Goal: Task Accomplishment & Management: Manage account settings

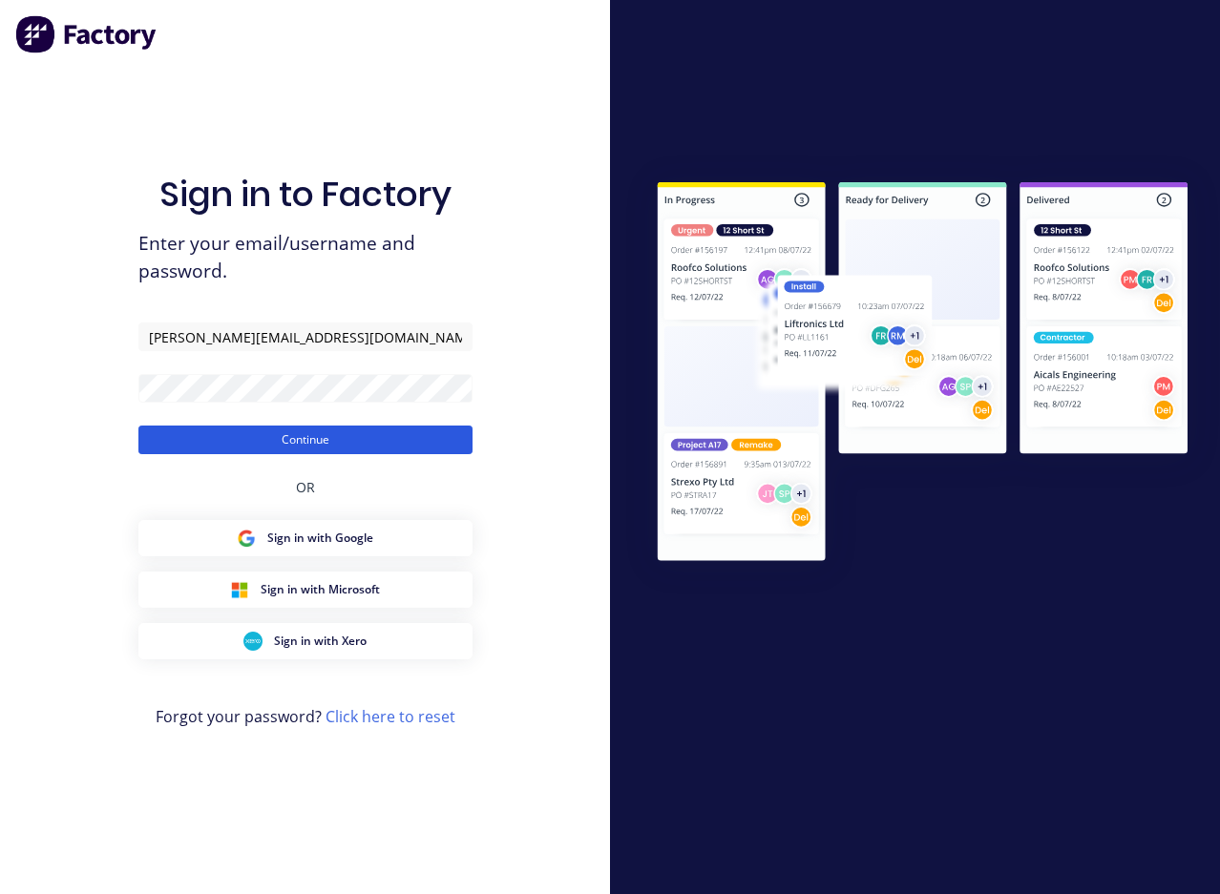
click at [272, 434] on button "Continue" at bounding box center [305, 440] width 334 height 29
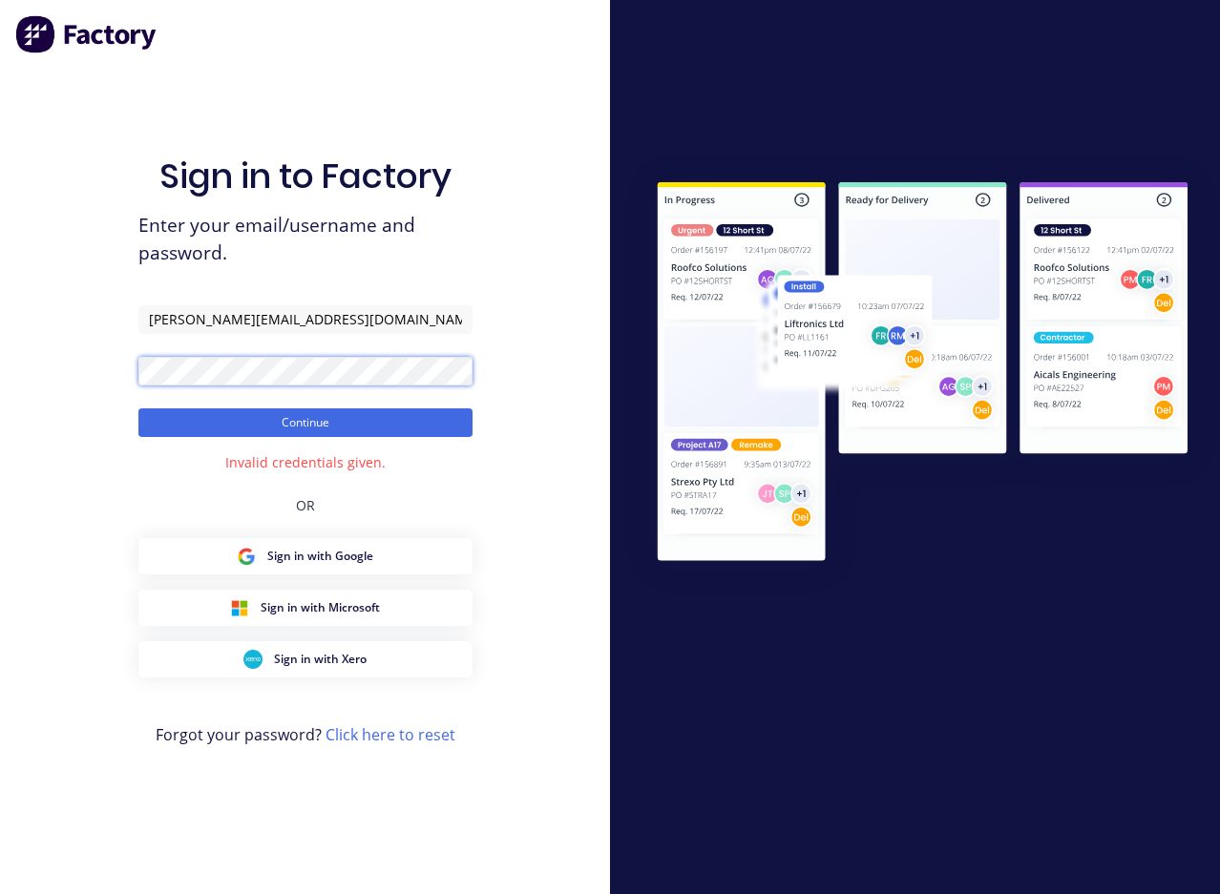
click at [0, 345] on html "Sign in to Factory Enter your email/username and password. [PERSON_NAME][EMAIL_…" at bounding box center [610, 447] width 1220 height 894
click at [0, 340] on html "Sign in to Factory Enter your email/username and password. [PERSON_NAME][EMAIL_…" at bounding box center [610, 447] width 1220 height 894
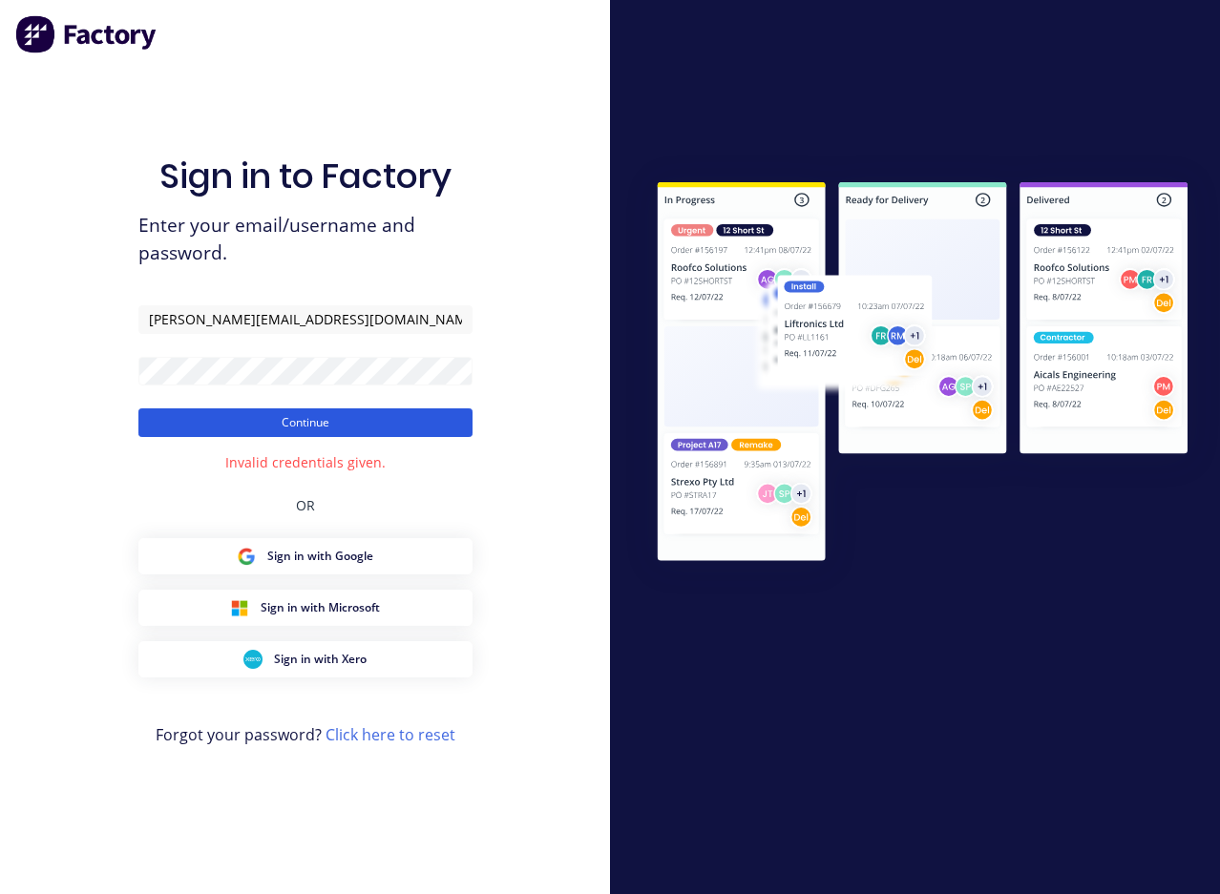
click at [304, 419] on button "Continue" at bounding box center [305, 422] width 334 height 29
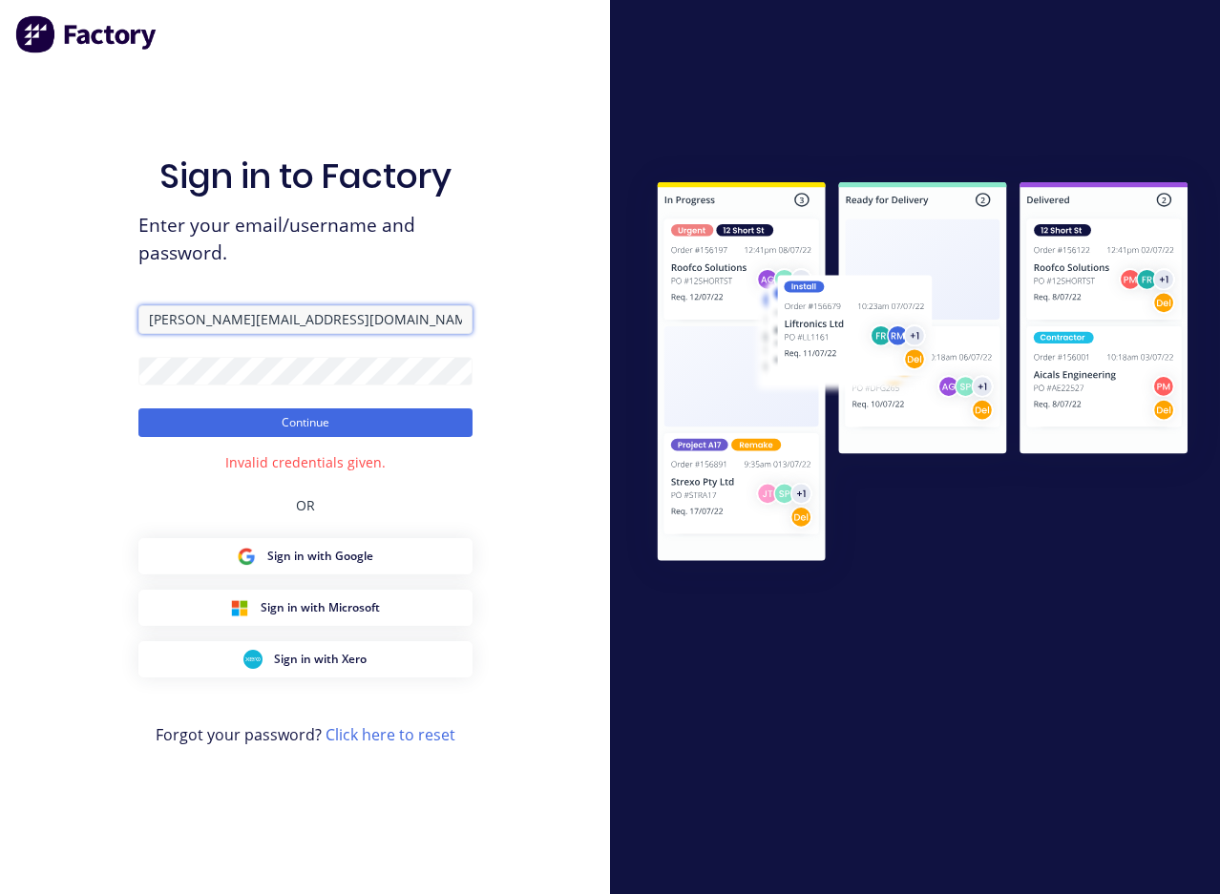
click at [297, 321] on input "[PERSON_NAME][EMAIL_ADDRESS][DOMAIN_NAME]" at bounding box center [305, 319] width 334 height 29
type input "[PERSON_NAME][EMAIL_ADDRESS][DOMAIN_NAME]"
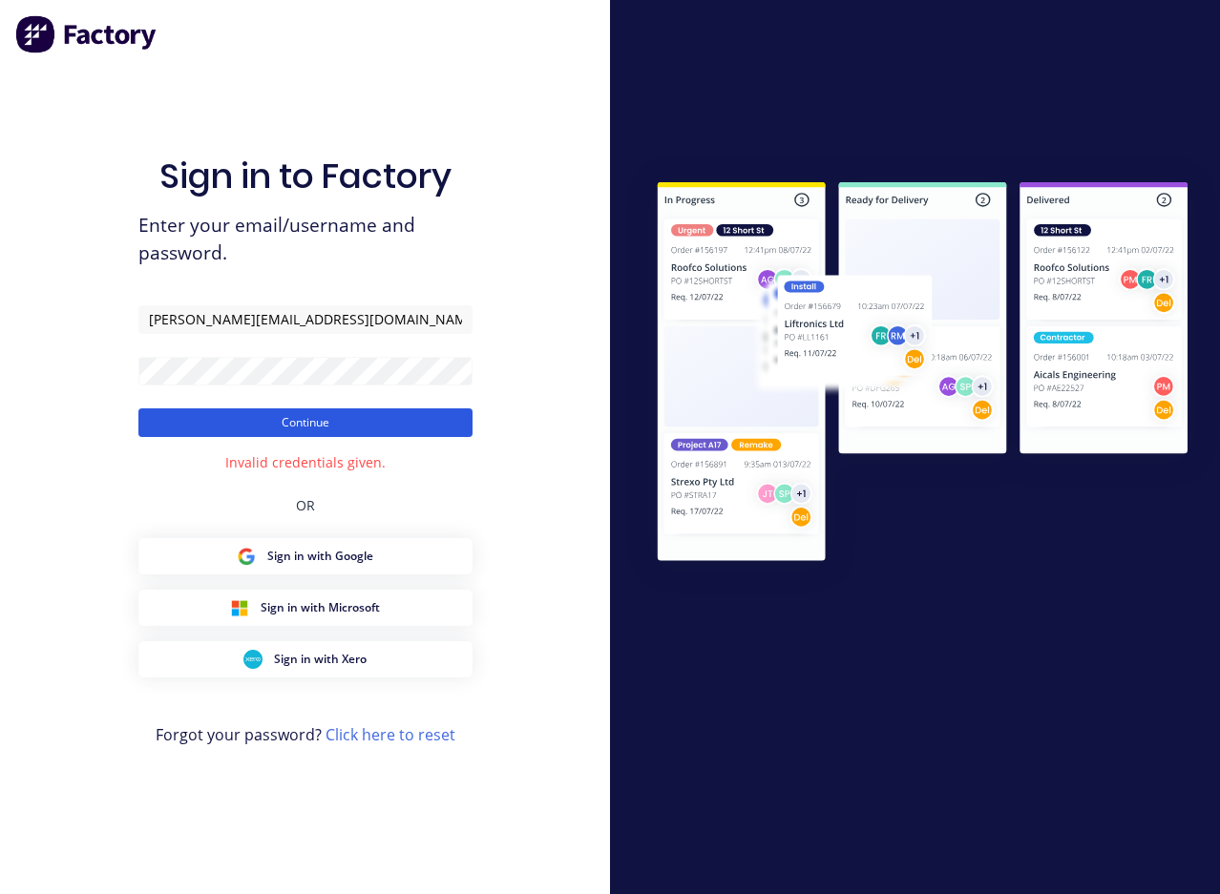
click at [244, 429] on button "Continue" at bounding box center [305, 422] width 334 height 29
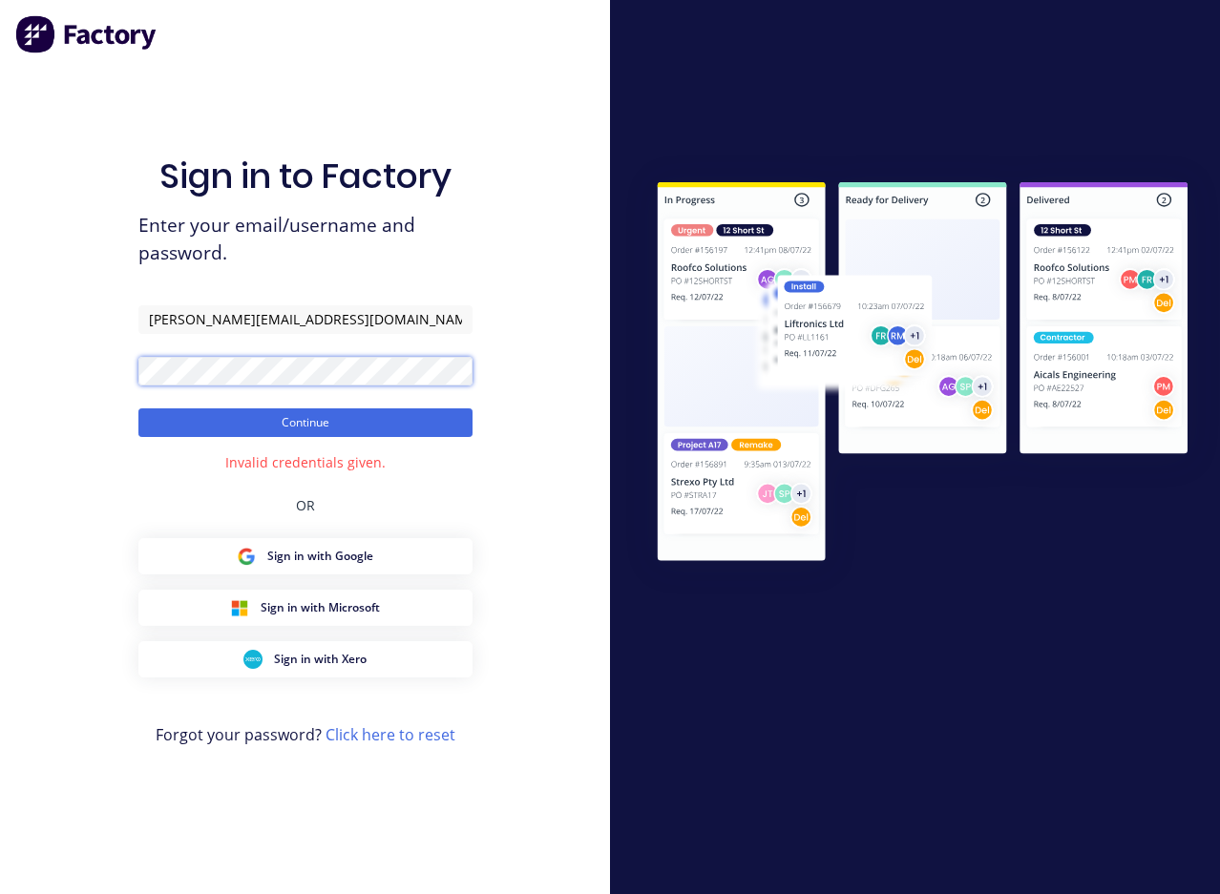
click at [0, 355] on html "Sign in to Factory Enter your email/username and password. [PERSON_NAME][EMAIL_…" at bounding box center [610, 447] width 1220 height 894
click at [58, 367] on div "Sign in to Factory Enter your email/username and password. [PERSON_NAME][EMAIL_…" at bounding box center [305, 447] width 610 height 894
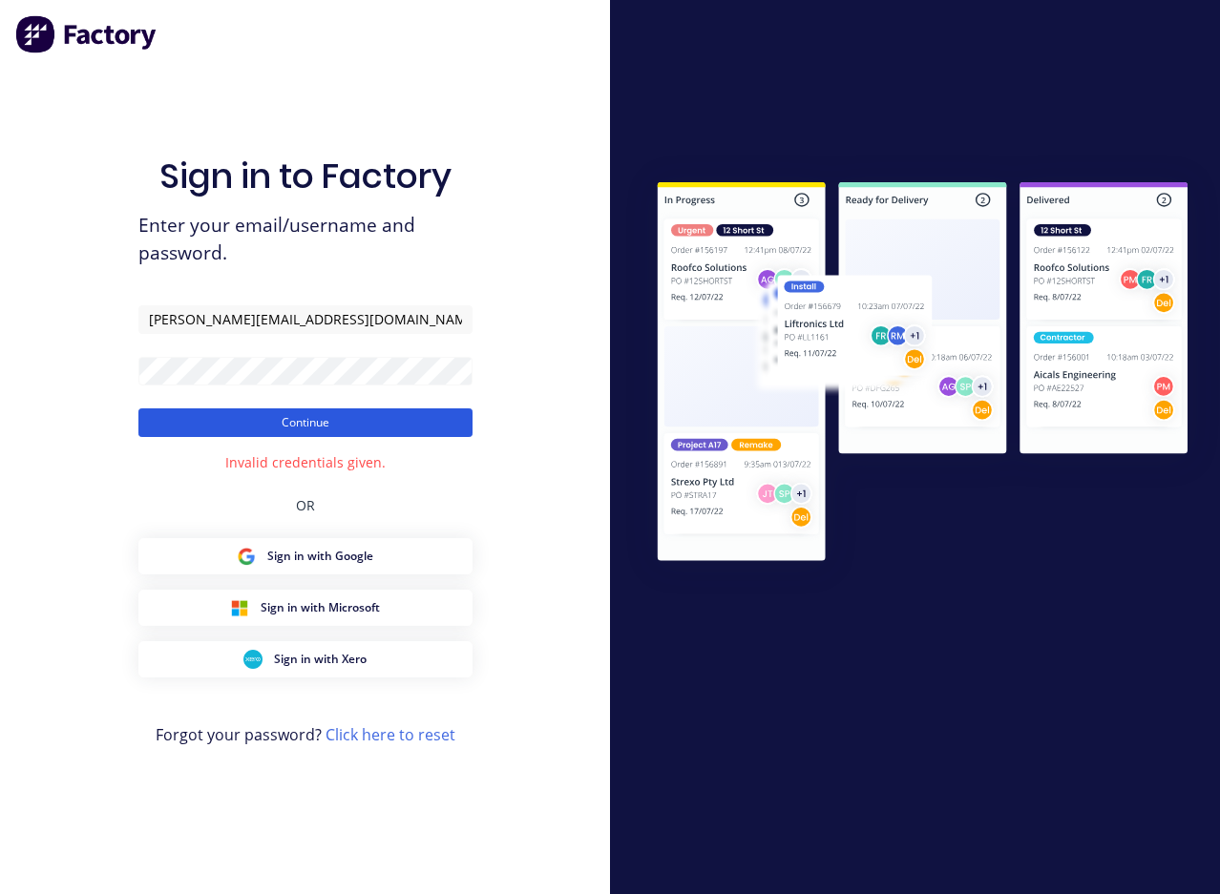
click at [308, 425] on button "Continue" at bounding box center [305, 422] width 334 height 29
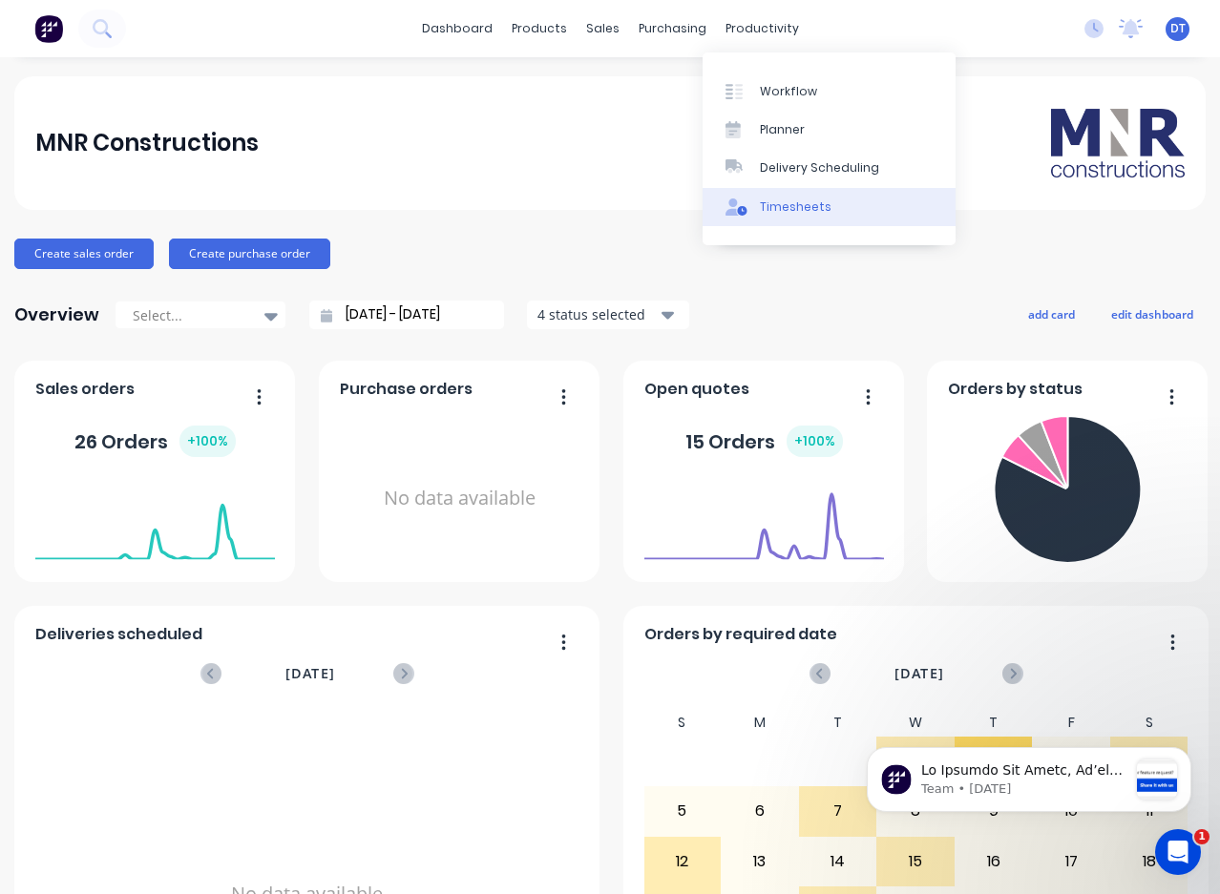
click at [769, 196] on link "Timesheets" at bounding box center [828, 207] width 253 height 38
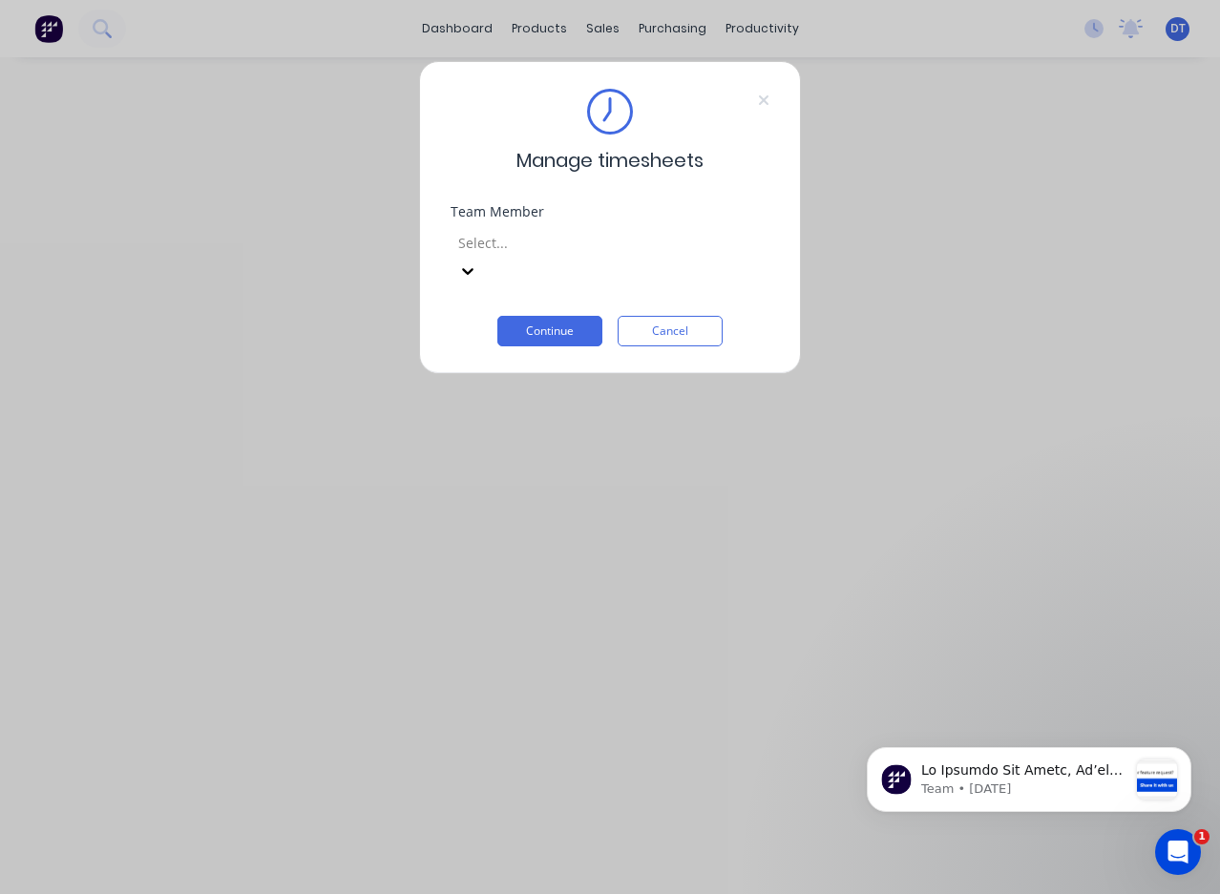
click at [587, 246] on div at bounding box center [593, 243] width 275 height 24
click at [570, 316] on button "Continue" at bounding box center [549, 331] width 105 height 31
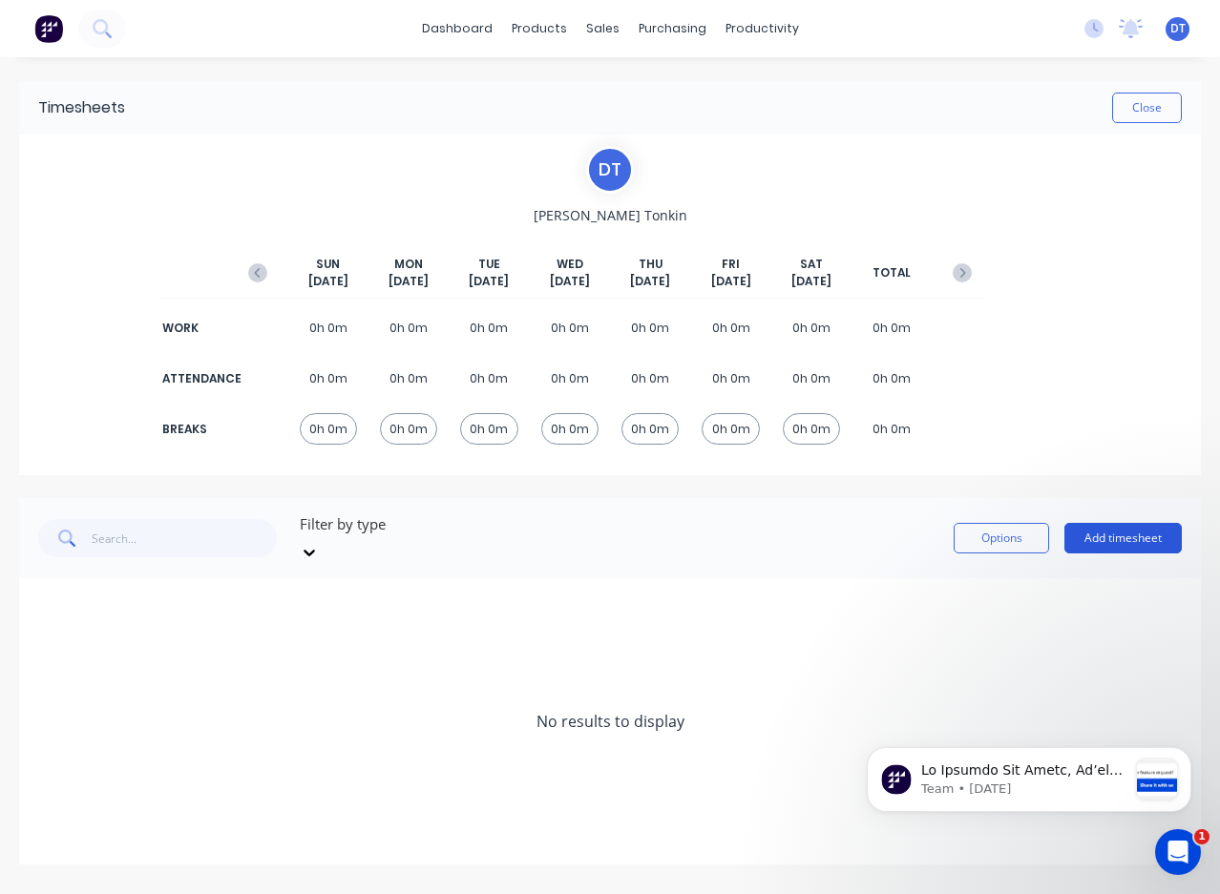
click at [1140, 531] on button "Add timesheet" at bounding box center [1122, 538] width 117 height 31
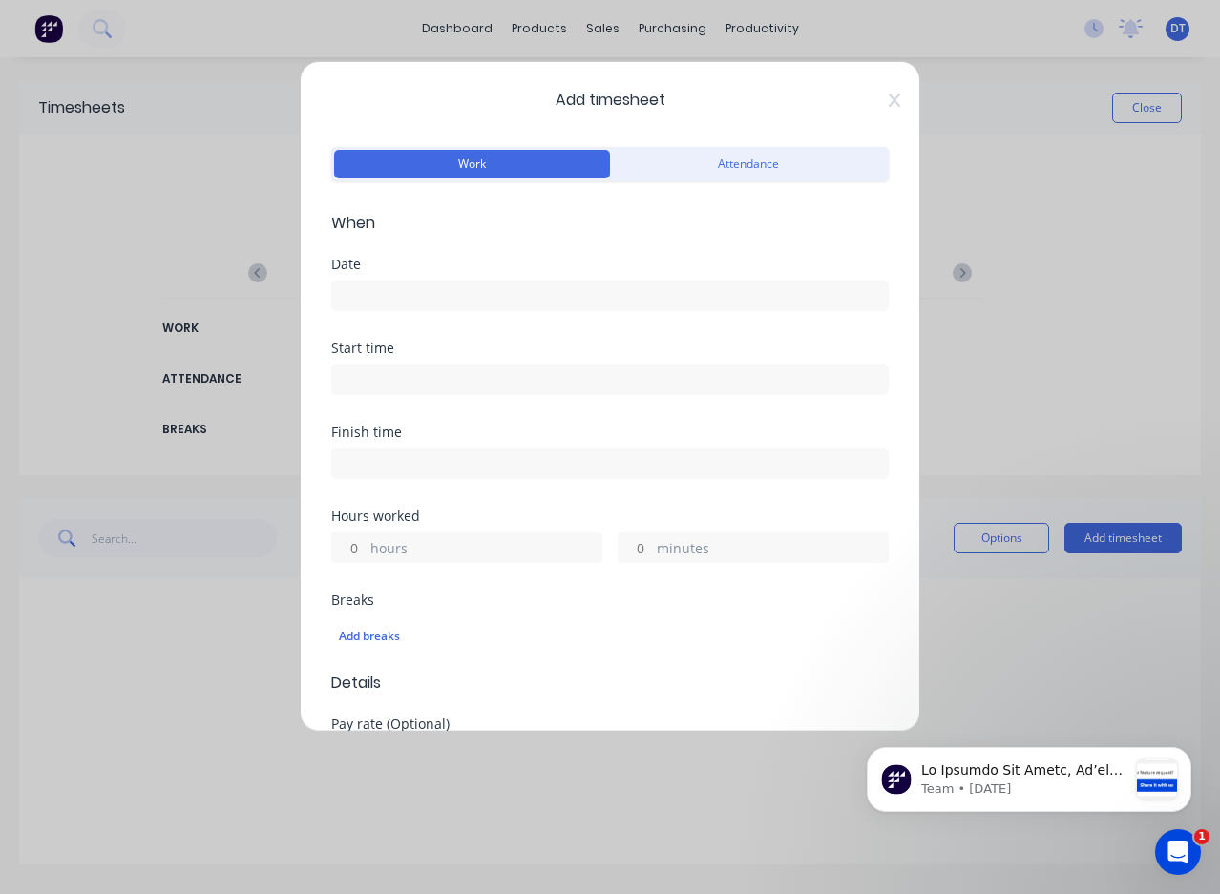
click at [423, 301] on input at bounding box center [609, 296] width 555 height 29
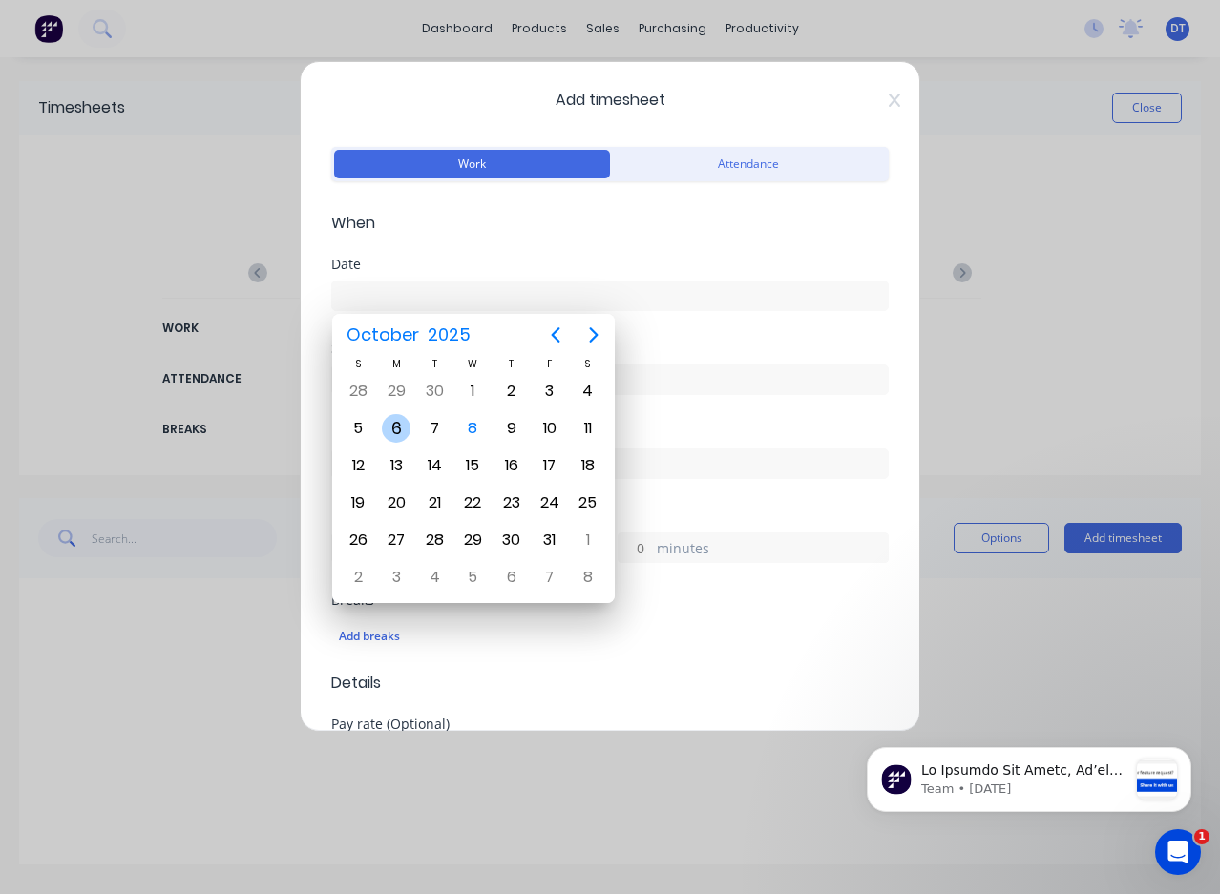
click at [406, 431] on div "6" at bounding box center [396, 428] width 29 height 29
type input "[DATE]"
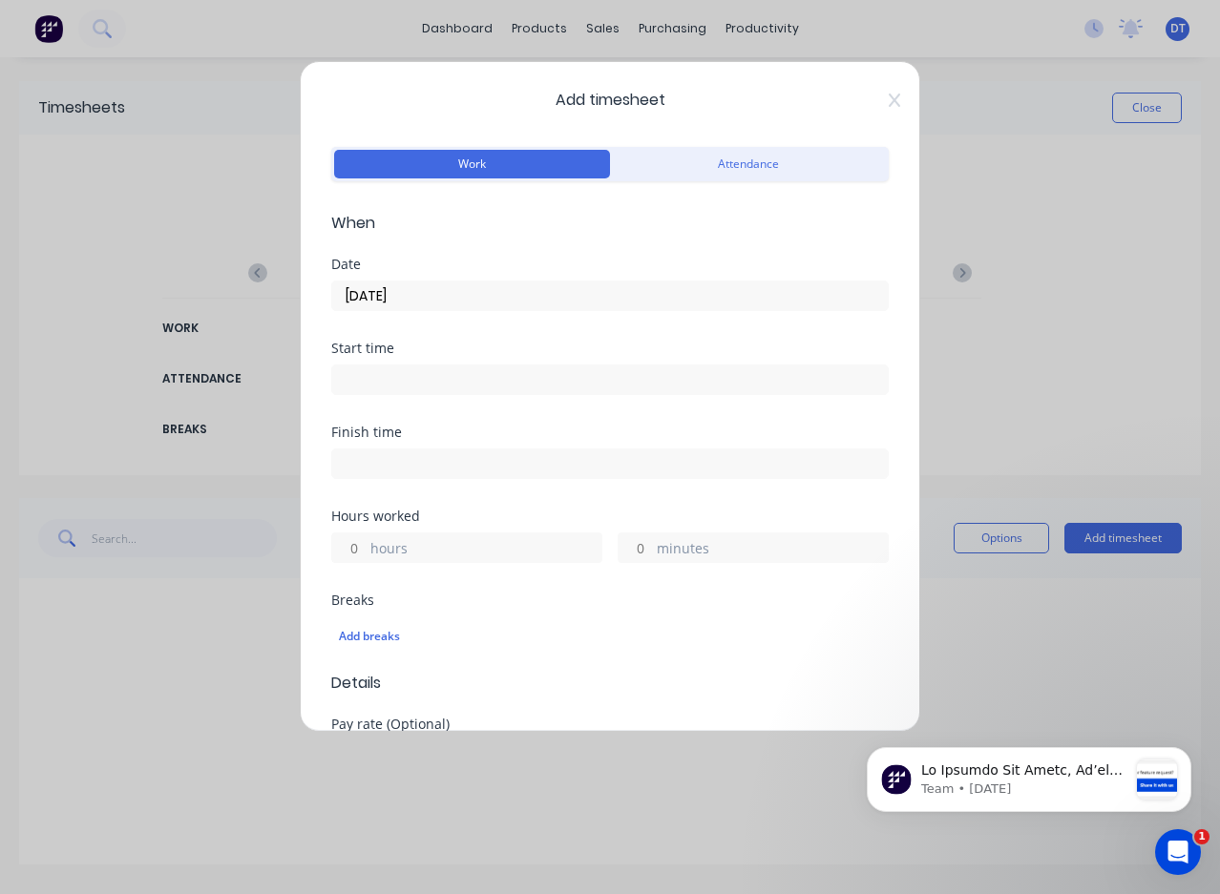
click at [414, 372] on input at bounding box center [609, 380] width 555 height 29
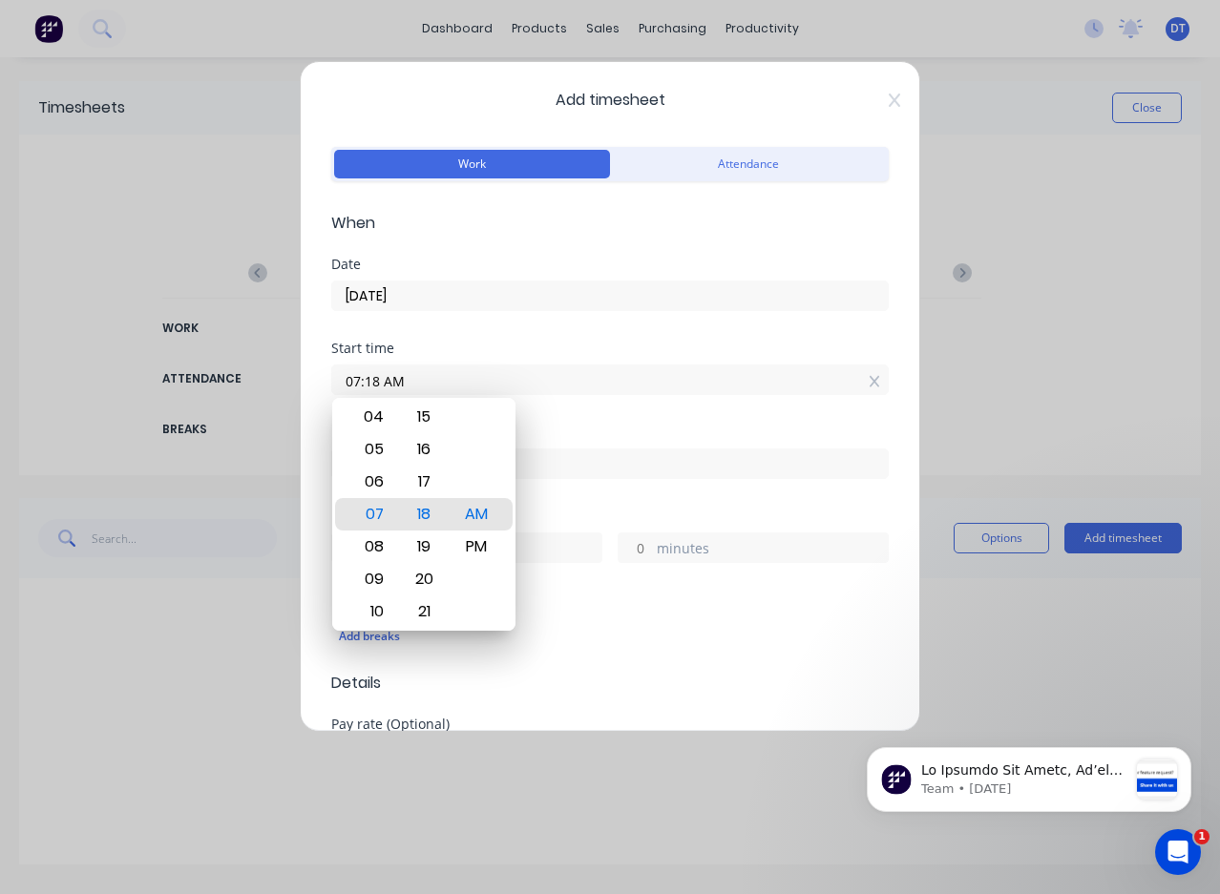
click at [603, 352] on div "Start time" at bounding box center [609, 348] width 557 height 13
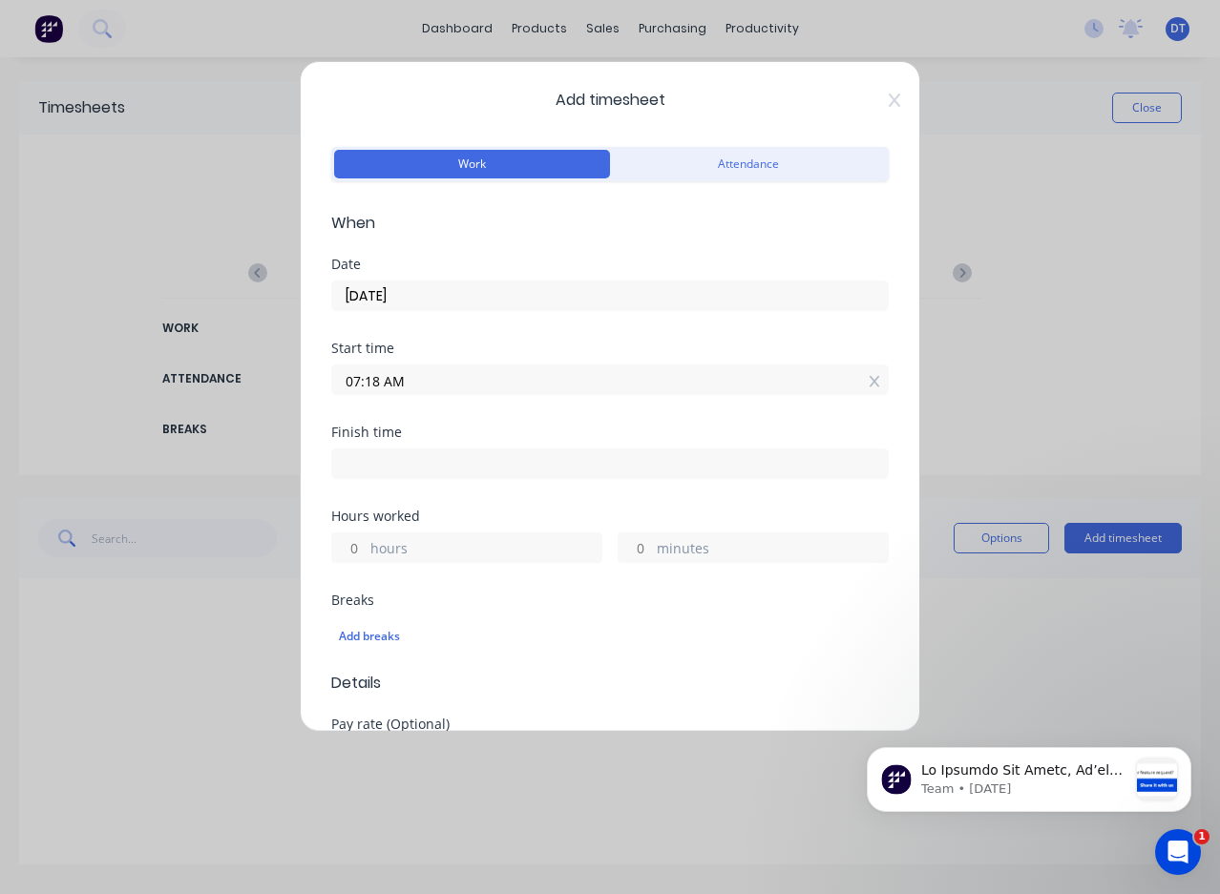
click at [850, 383] on input "07:18 AM" at bounding box center [609, 380] width 555 height 29
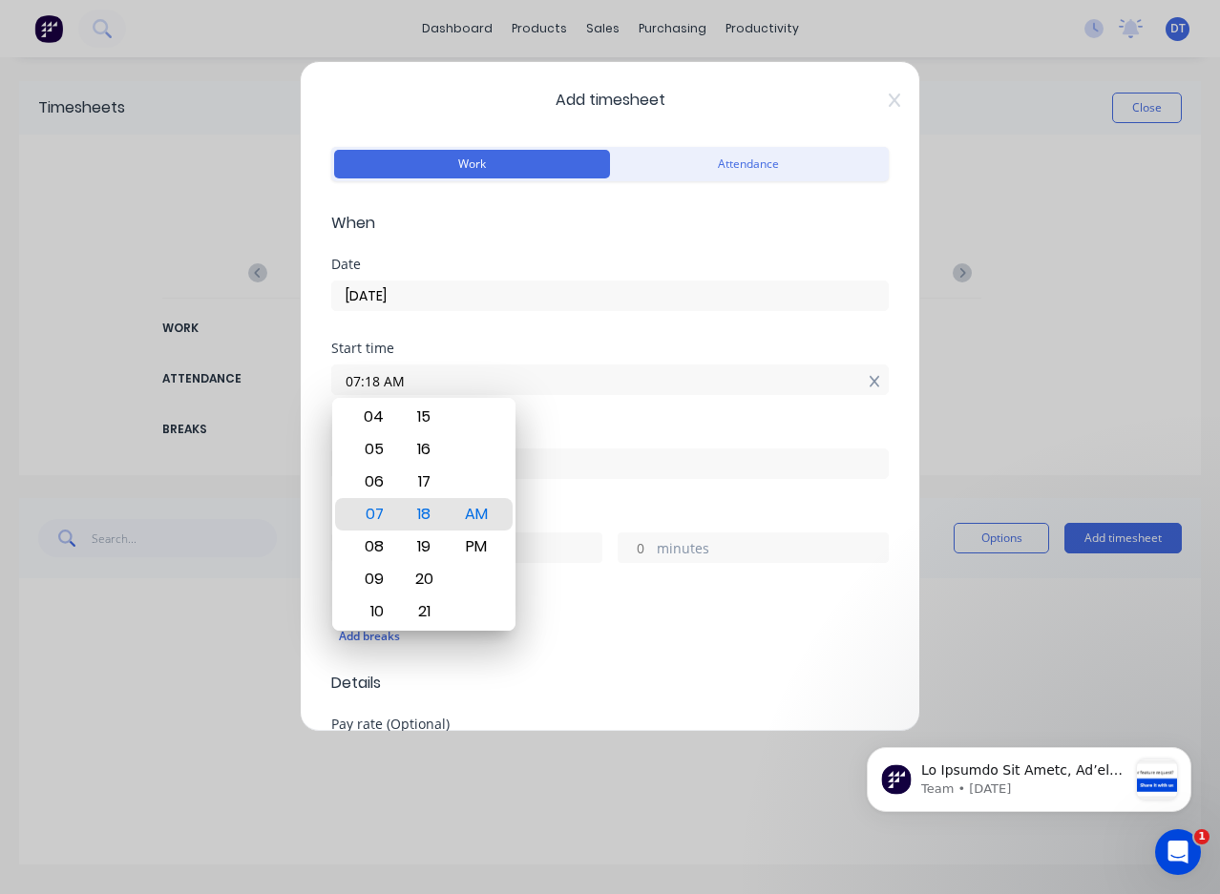
click at [868, 382] on icon at bounding box center [873, 381] width 10 height 11
type input "07:18 AM"
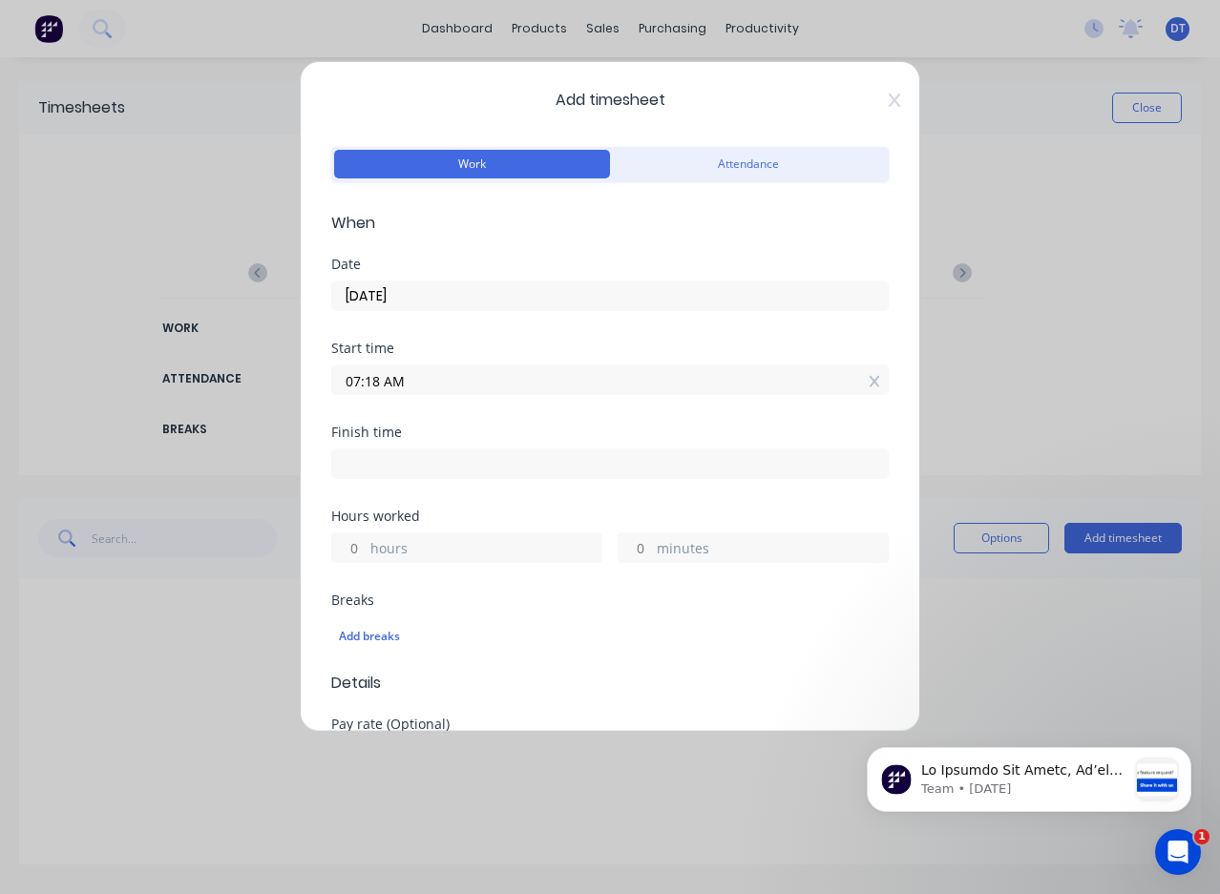
click at [868, 380] on icon at bounding box center [873, 381] width 10 height 11
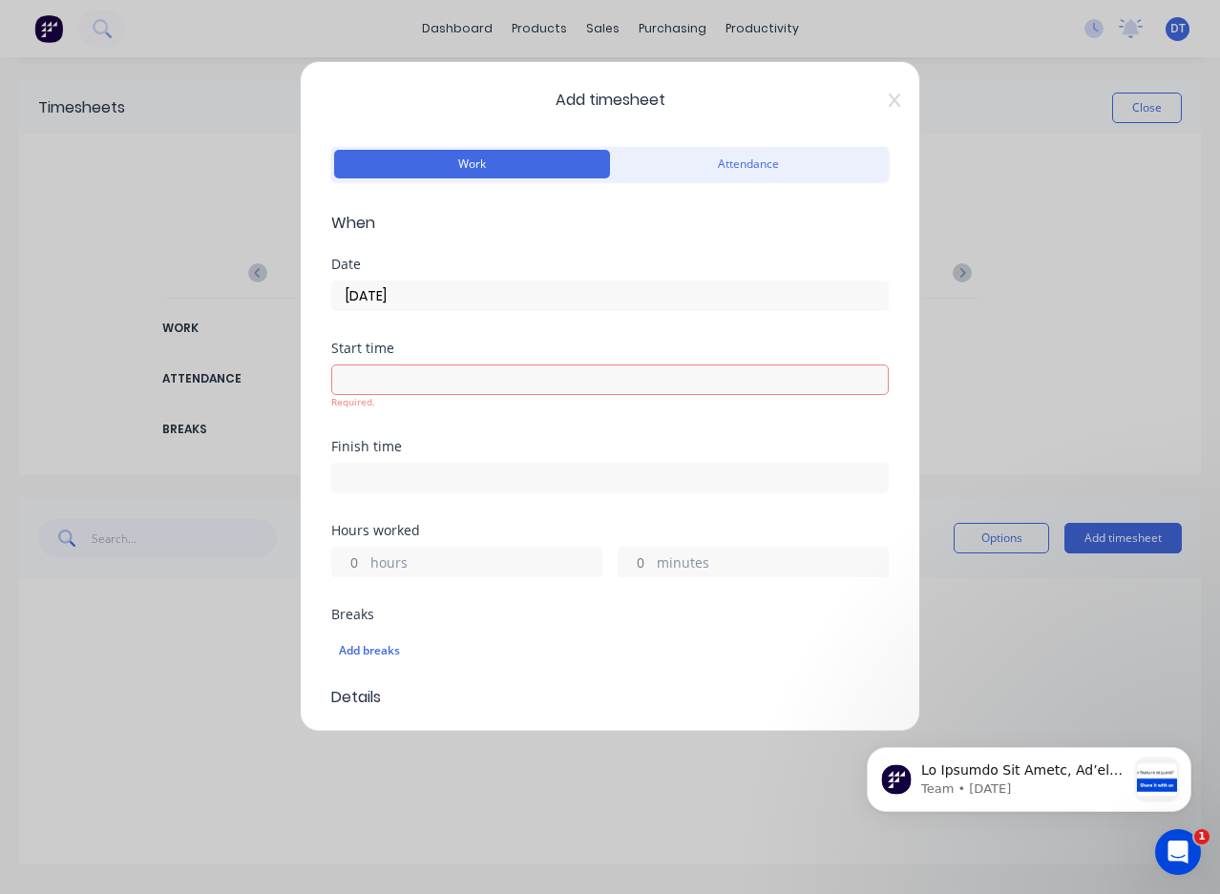
click at [437, 415] on div "Start time Required." at bounding box center [609, 391] width 557 height 98
click at [439, 566] on label "hours" at bounding box center [485, 565] width 231 height 24
click at [366, 566] on input "hours" at bounding box center [348, 562] width 33 height 29
type input "8"
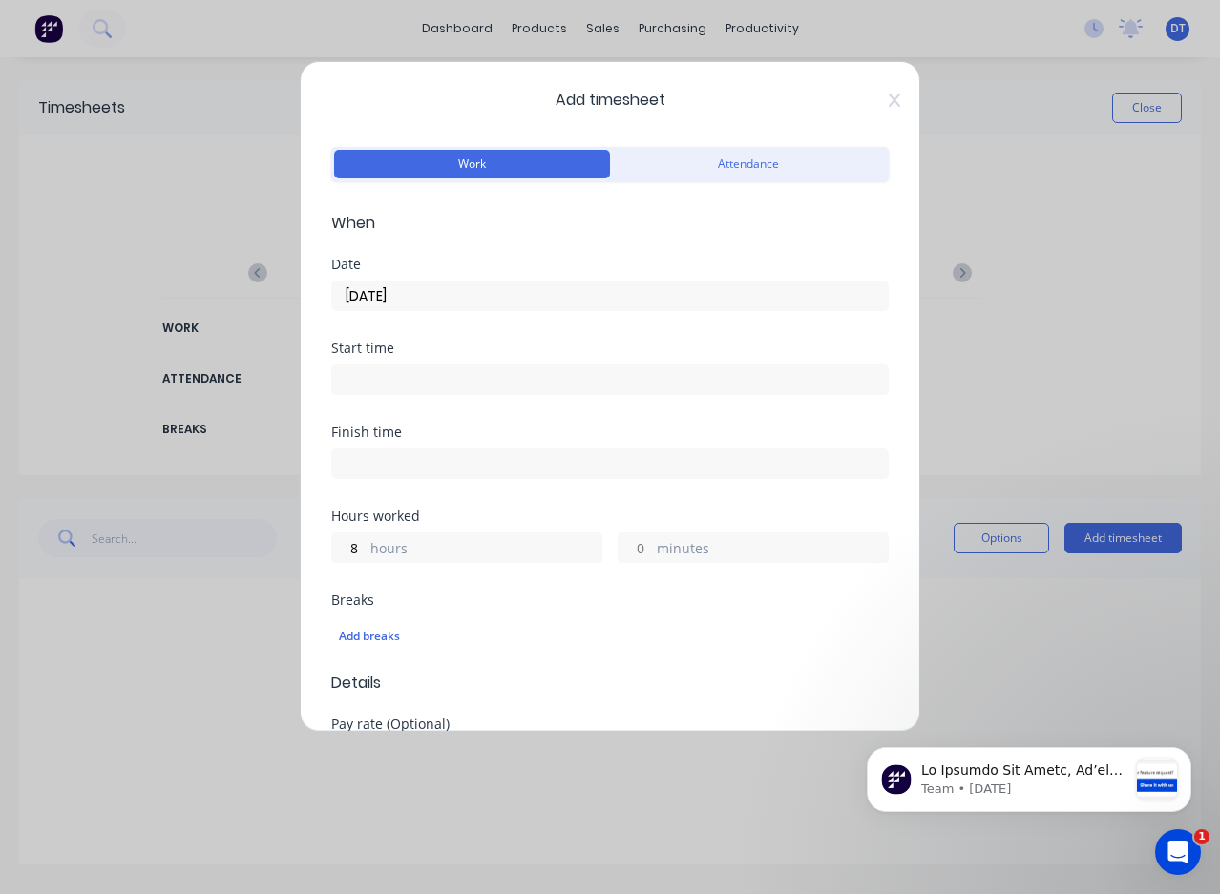
click at [538, 662] on div "Breaks Add breaks" at bounding box center [609, 633] width 557 height 78
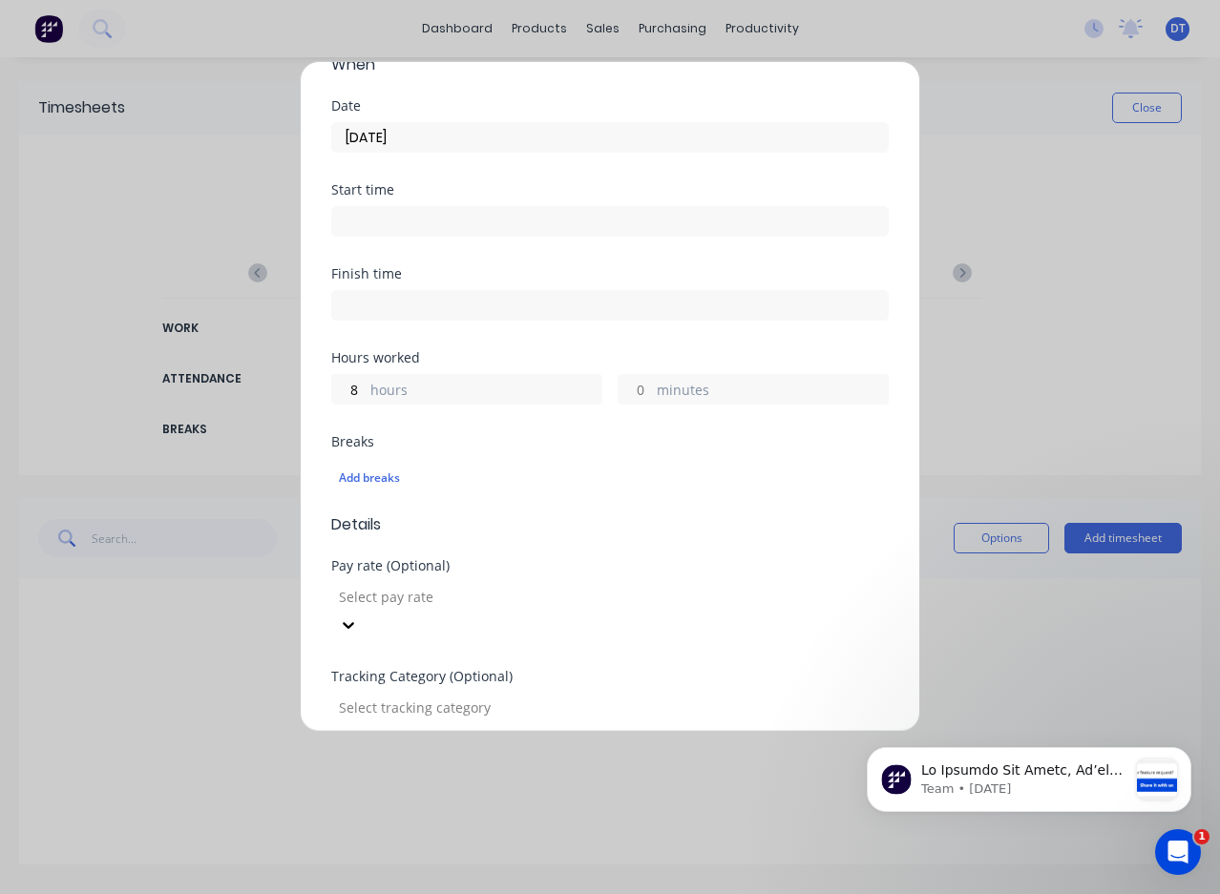
scroll to position [191, 0]
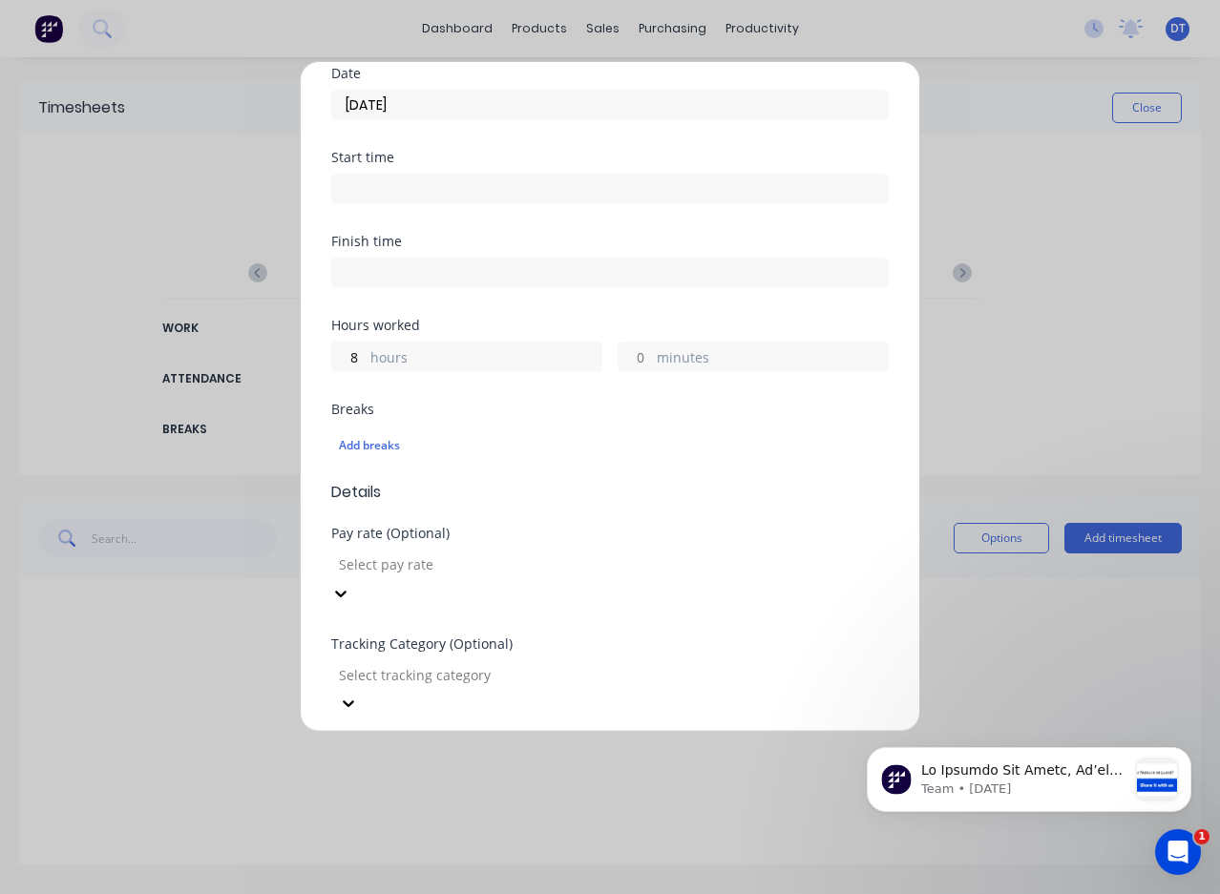
click at [530, 563] on div at bounding box center [474, 565] width 275 height 24
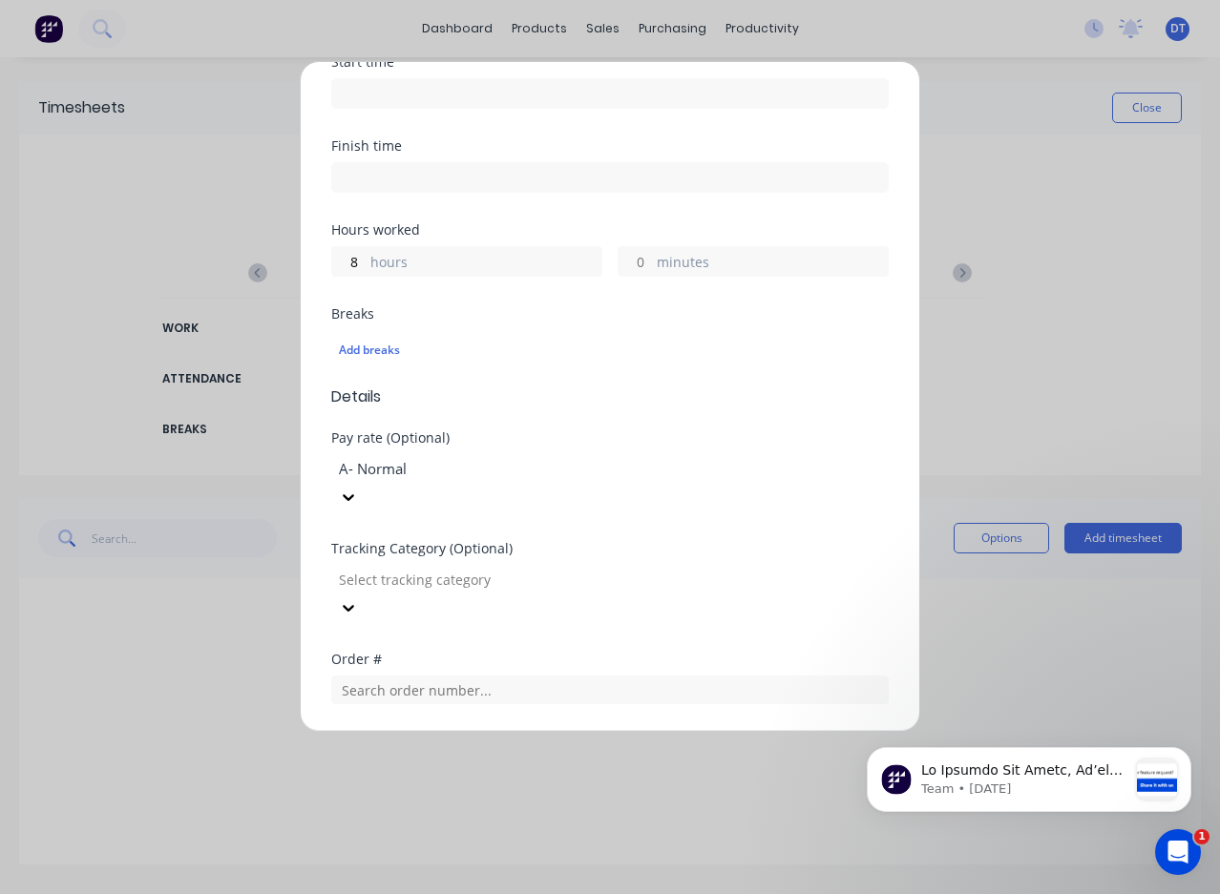
click at [552, 568] on div at bounding box center [474, 580] width 275 height 24
click at [540, 676] on input "text" at bounding box center [609, 690] width 557 height 29
click at [749, 676] on input "text" at bounding box center [609, 690] width 557 height 29
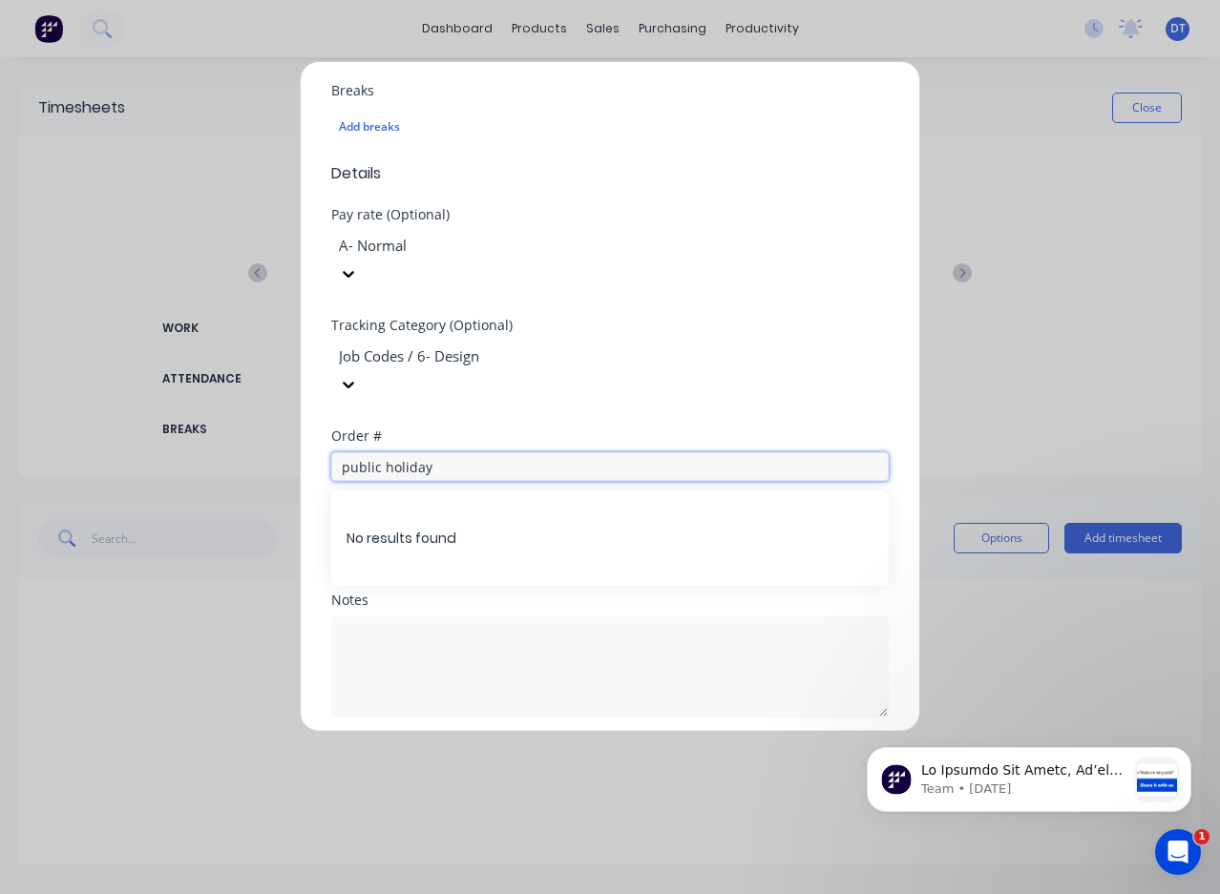
scroll to position [527, 0]
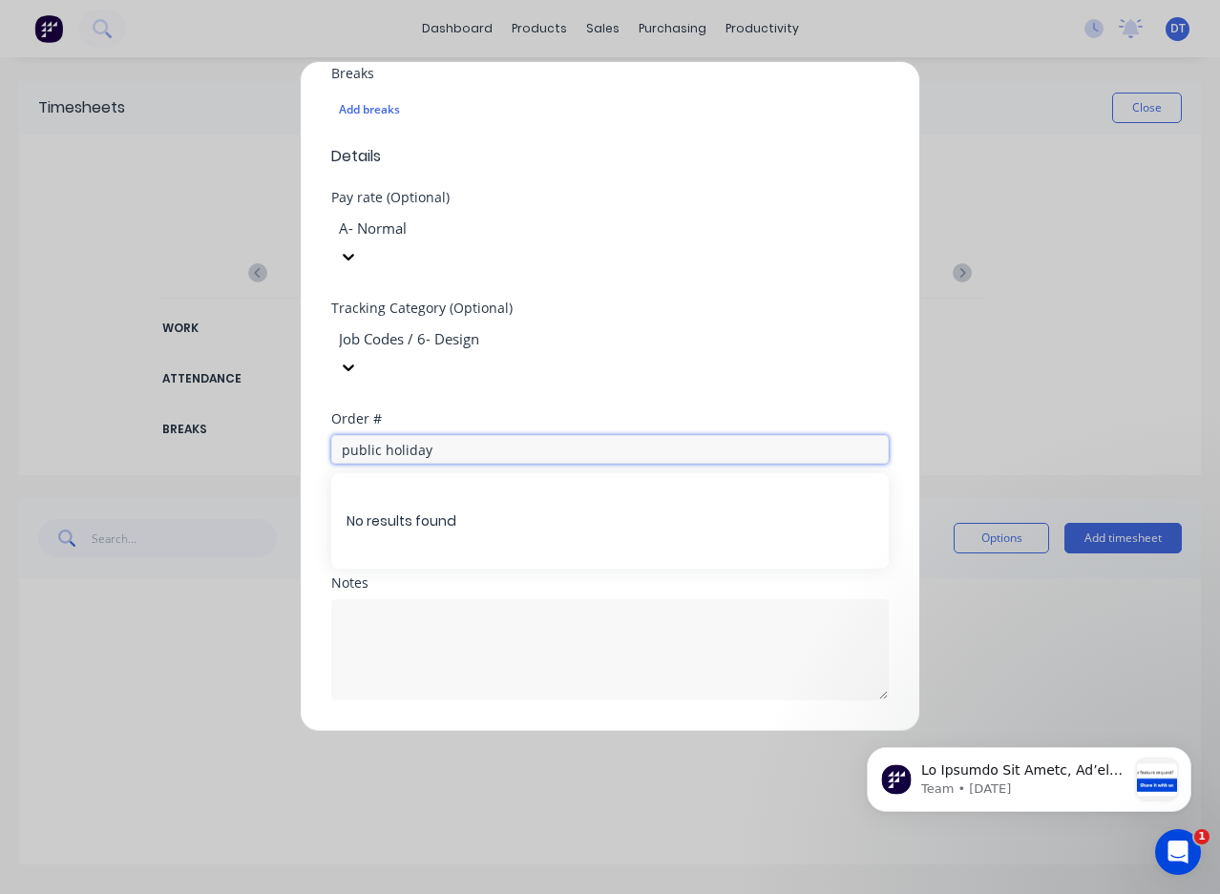
type input "public holiday"
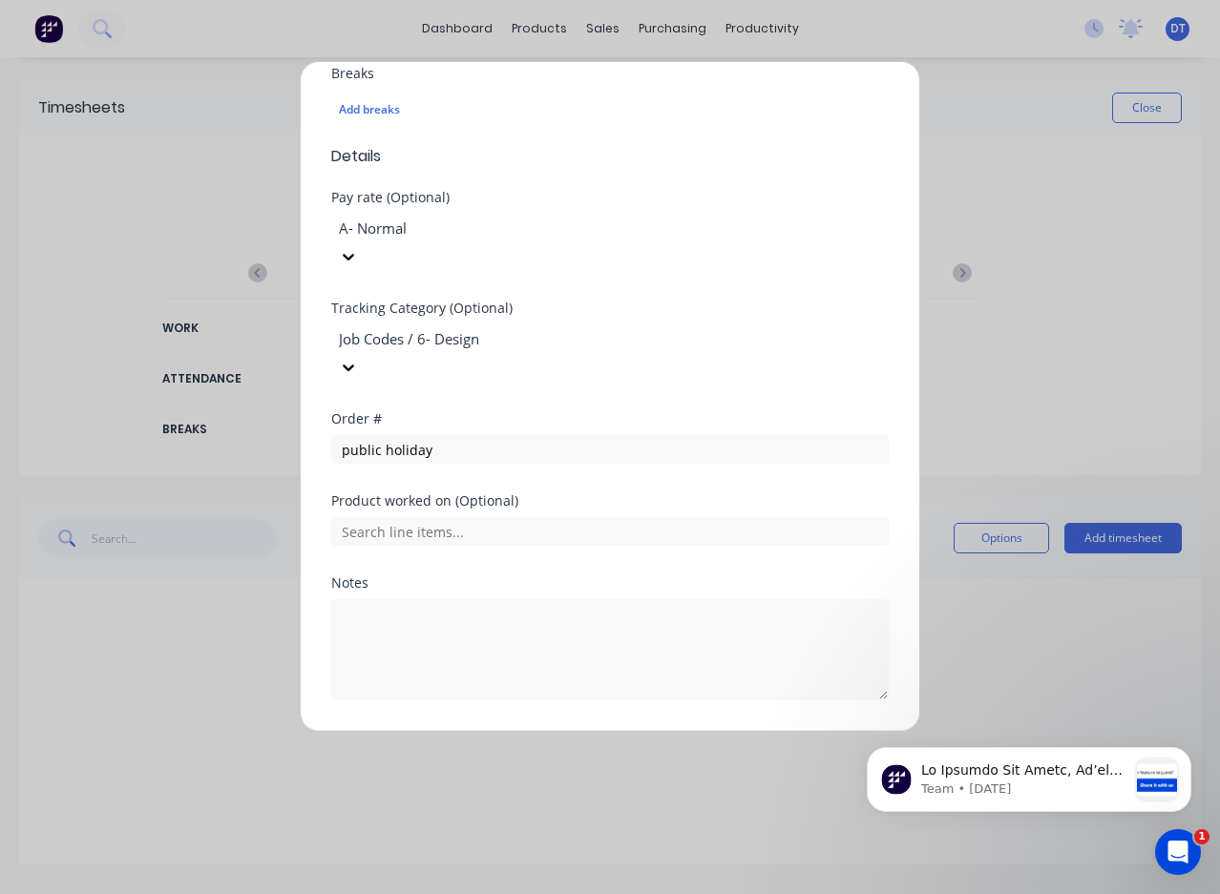
click at [582, 731] on button "Add manual time entry" at bounding box center [564, 746] width 161 height 31
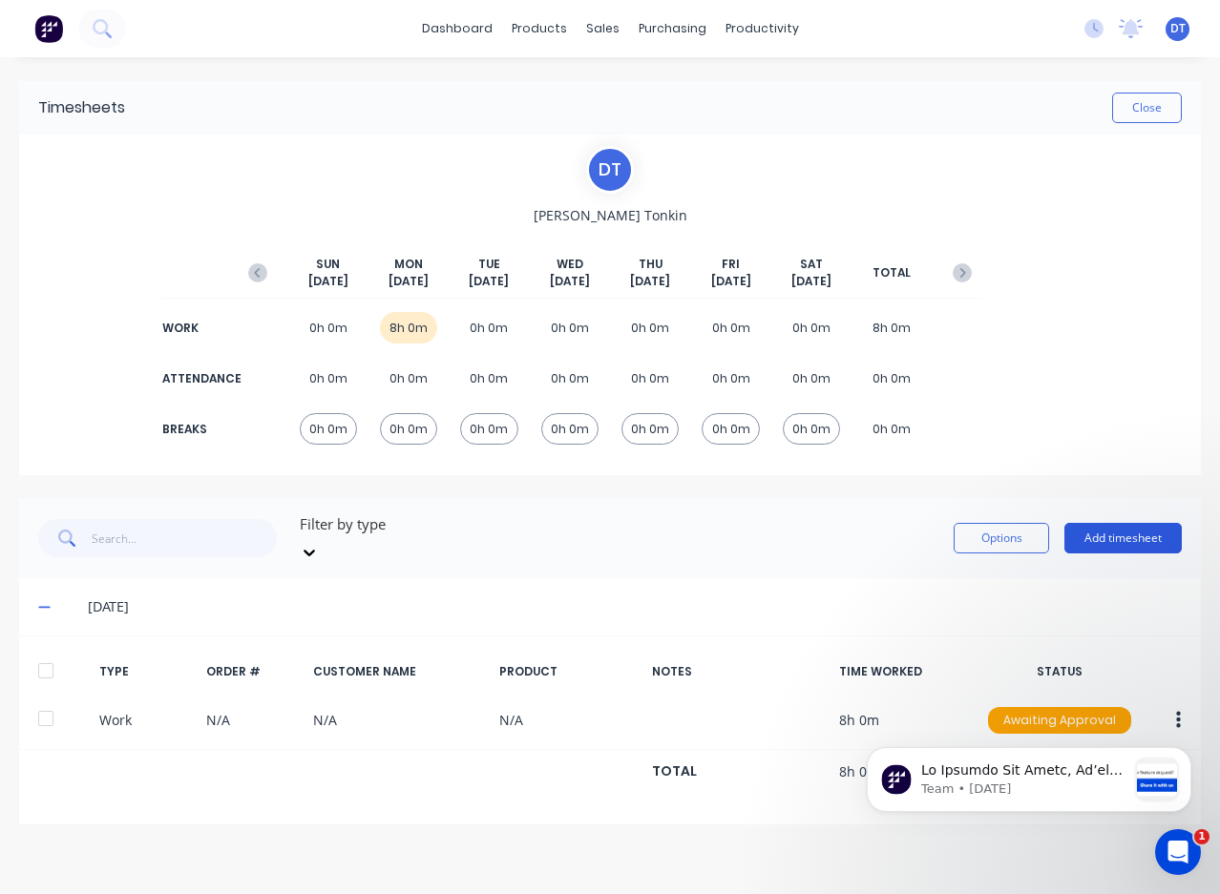
click at [1156, 527] on button "Add timesheet" at bounding box center [1122, 538] width 117 height 31
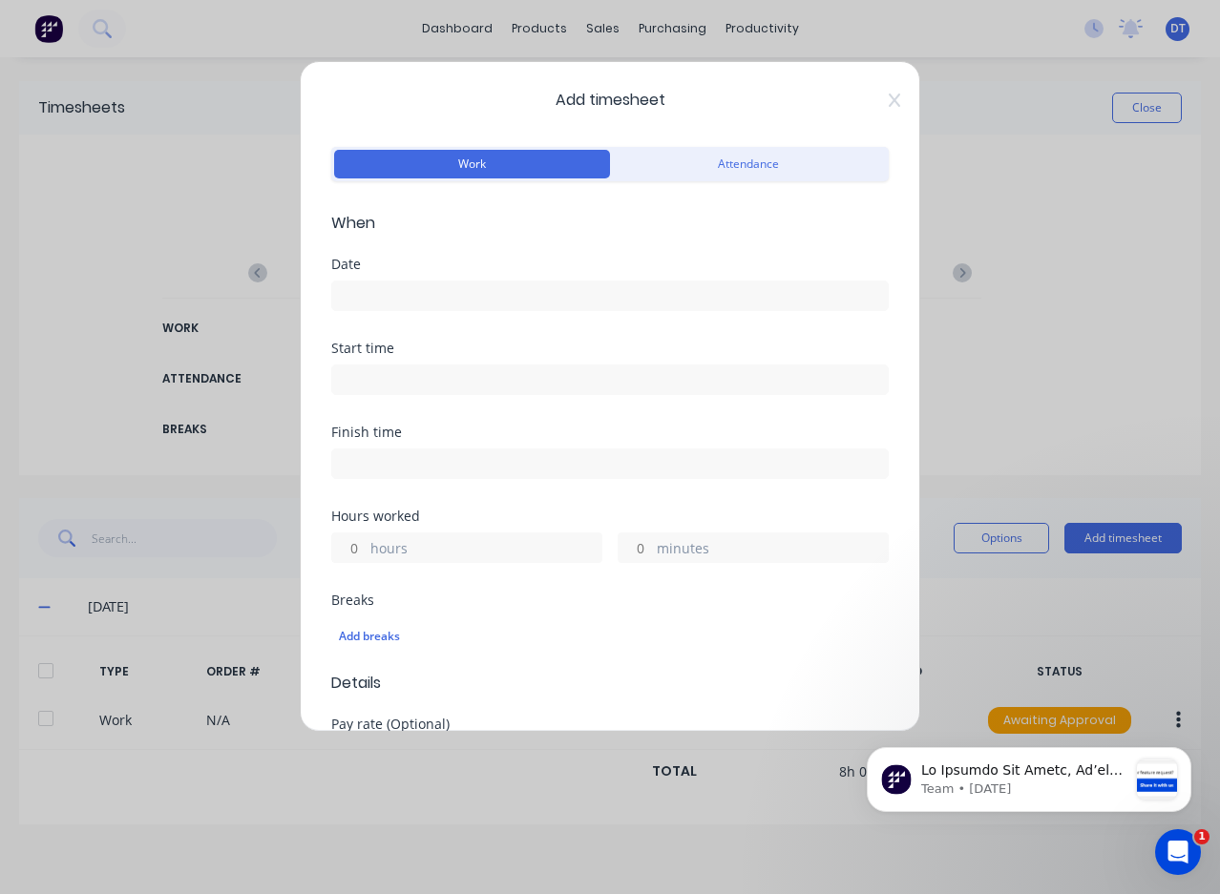
click at [365, 291] on input at bounding box center [609, 296] width 555 height 29
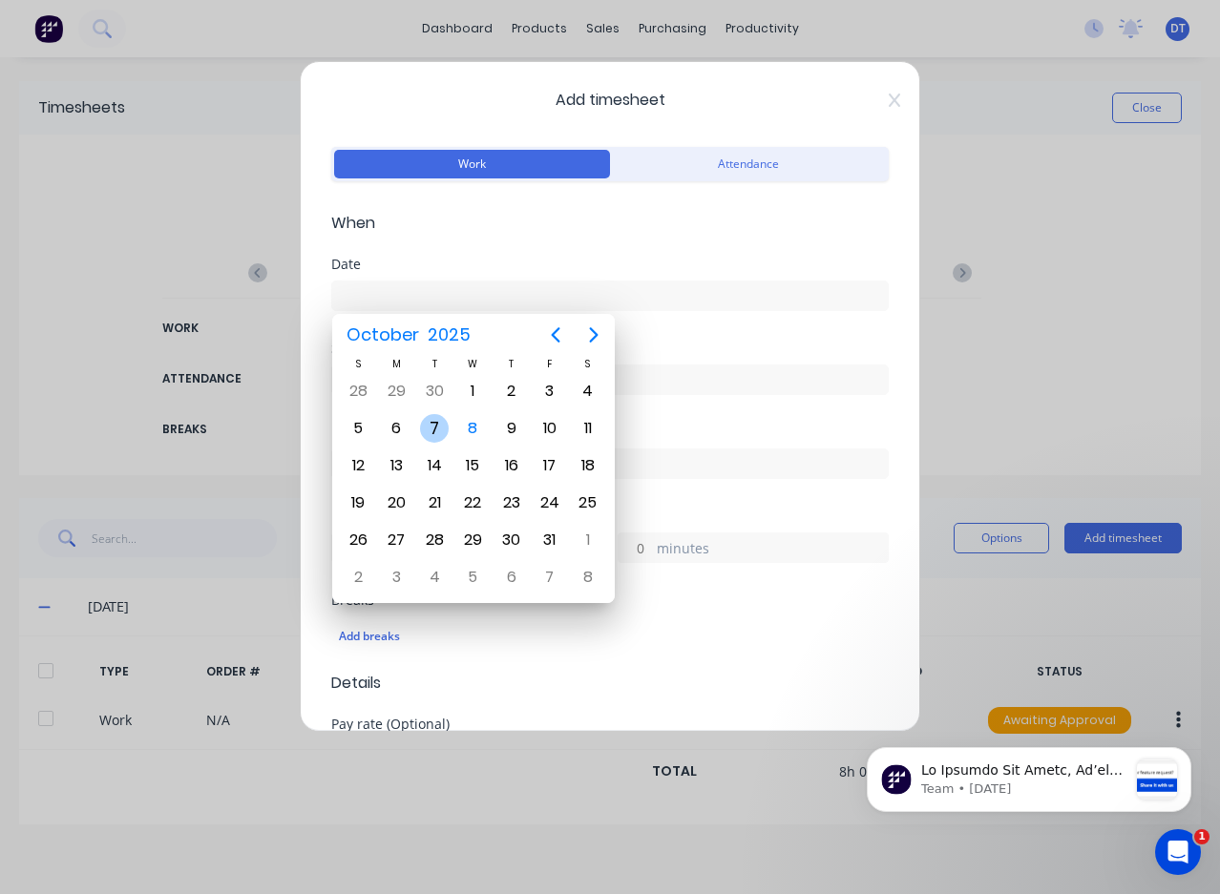
click at [440, 428] on div "7" at bounding box center [434, 428] width 29 height 29
type input "[DATE]"
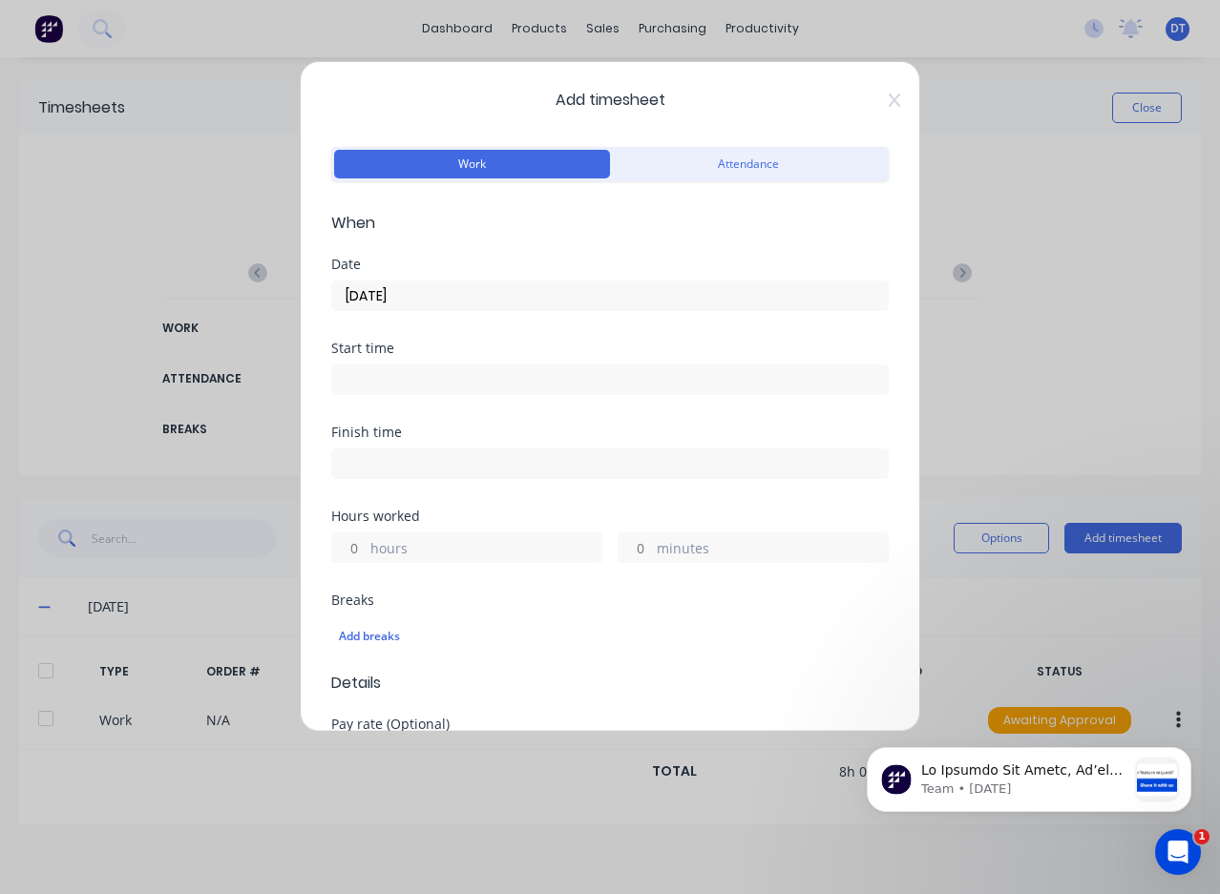
click at [441, 535] on div "hours" at bounding box center [466, 548] width 271 height 31
click at [413, 541] on label "hours" at bounding box center [485, 550] width 231 height 24
click at [366, 541] on input "hours" at bounding box center [348, 547] width 33 height 29
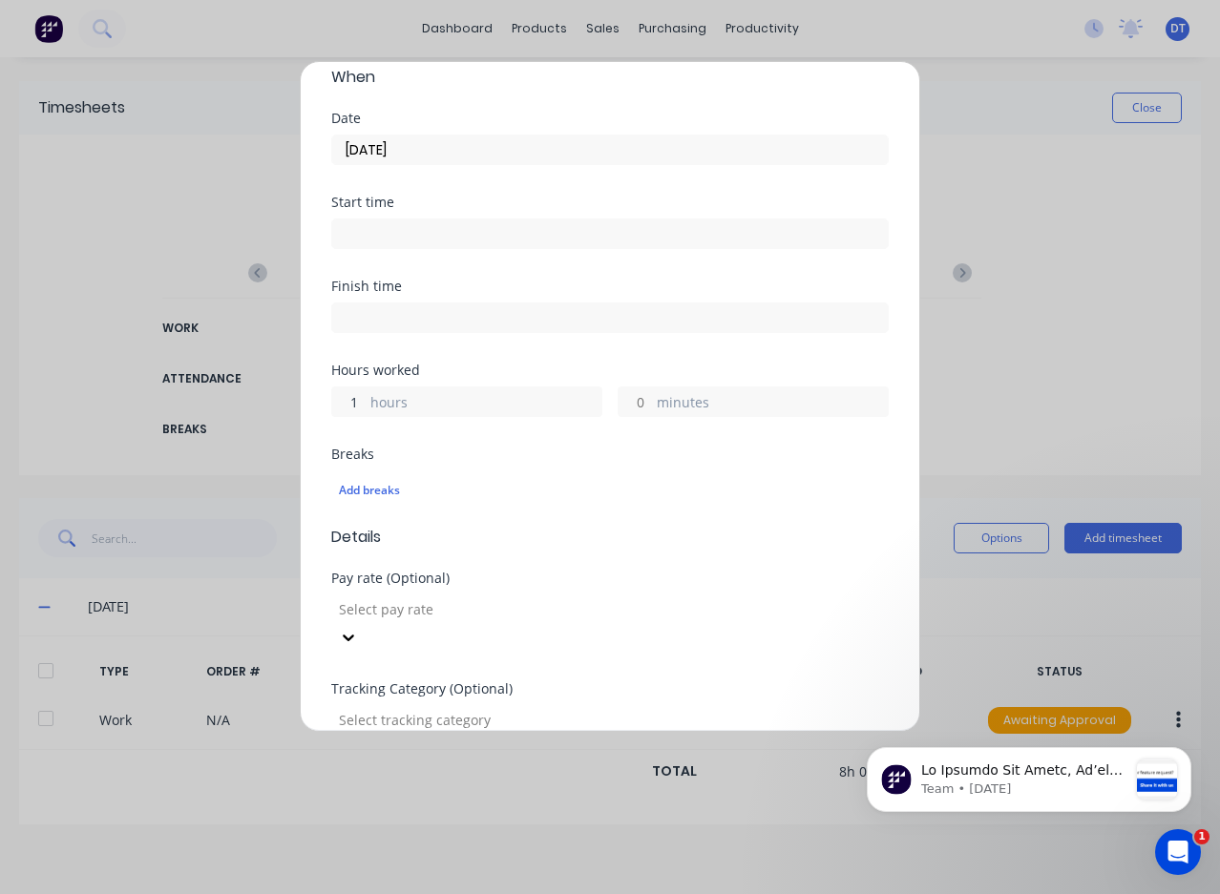
scroll to position [191, 0]
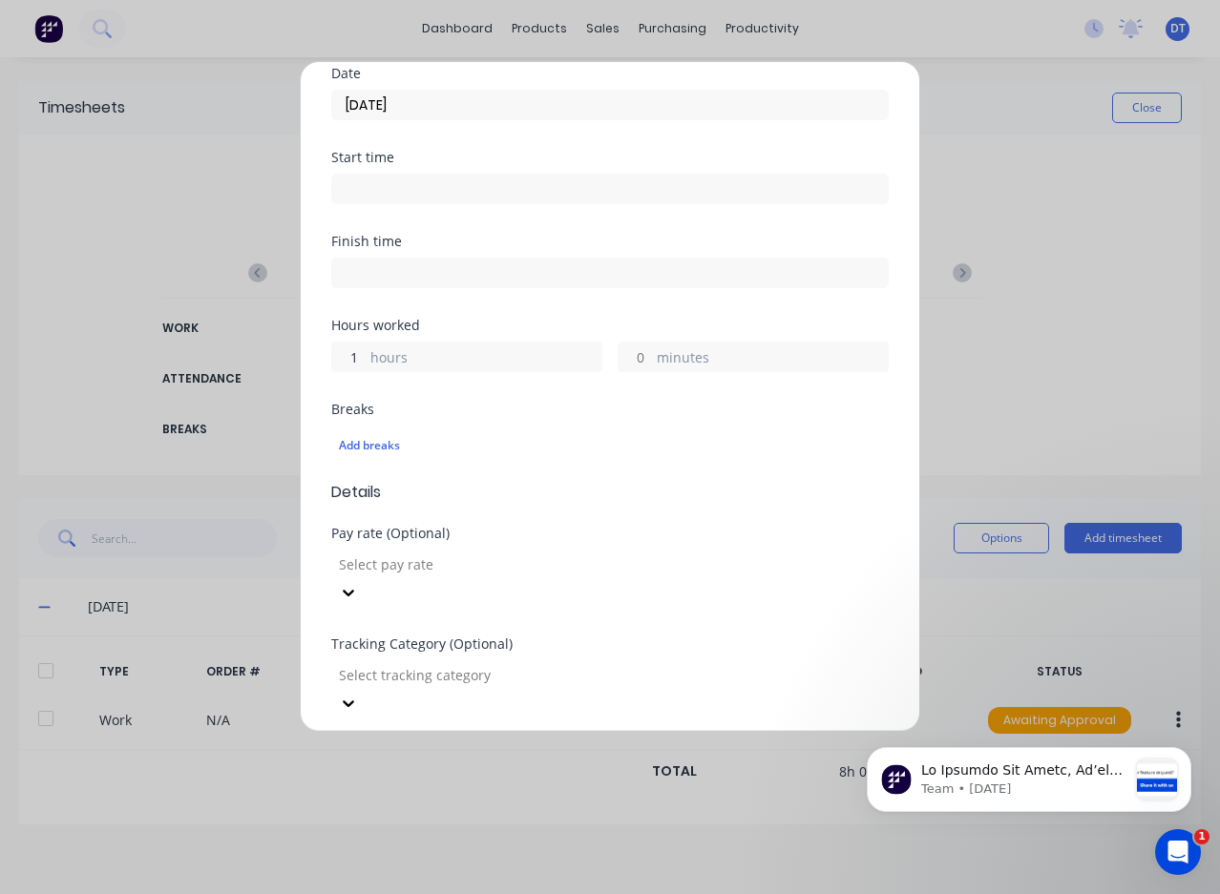
type input "1"
click at [595, 571] on div at bounding box center [474, 565] width 275 height 24
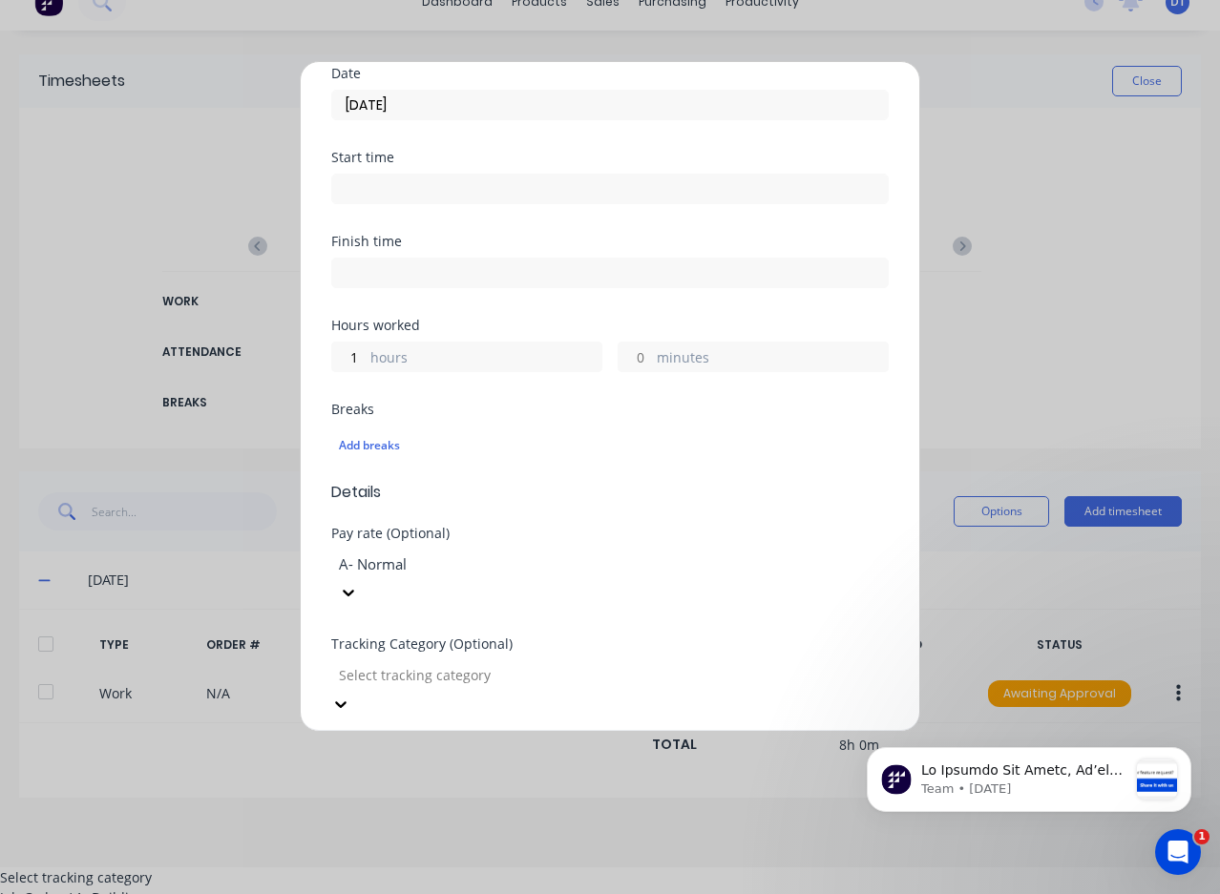
click at [541, 663] on div at bounding box center [474, 675] width 275 height 24
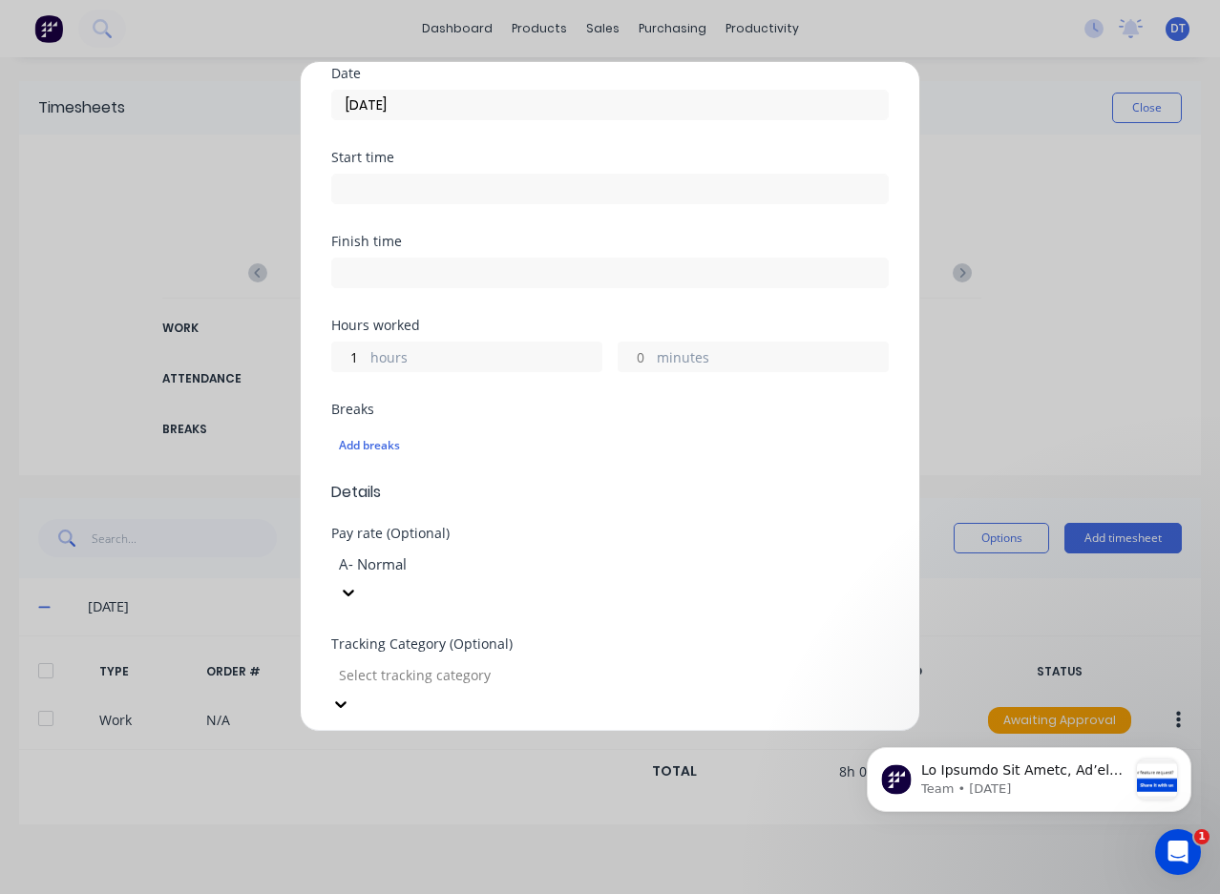
scroll to position [0, 0]
type input "1"
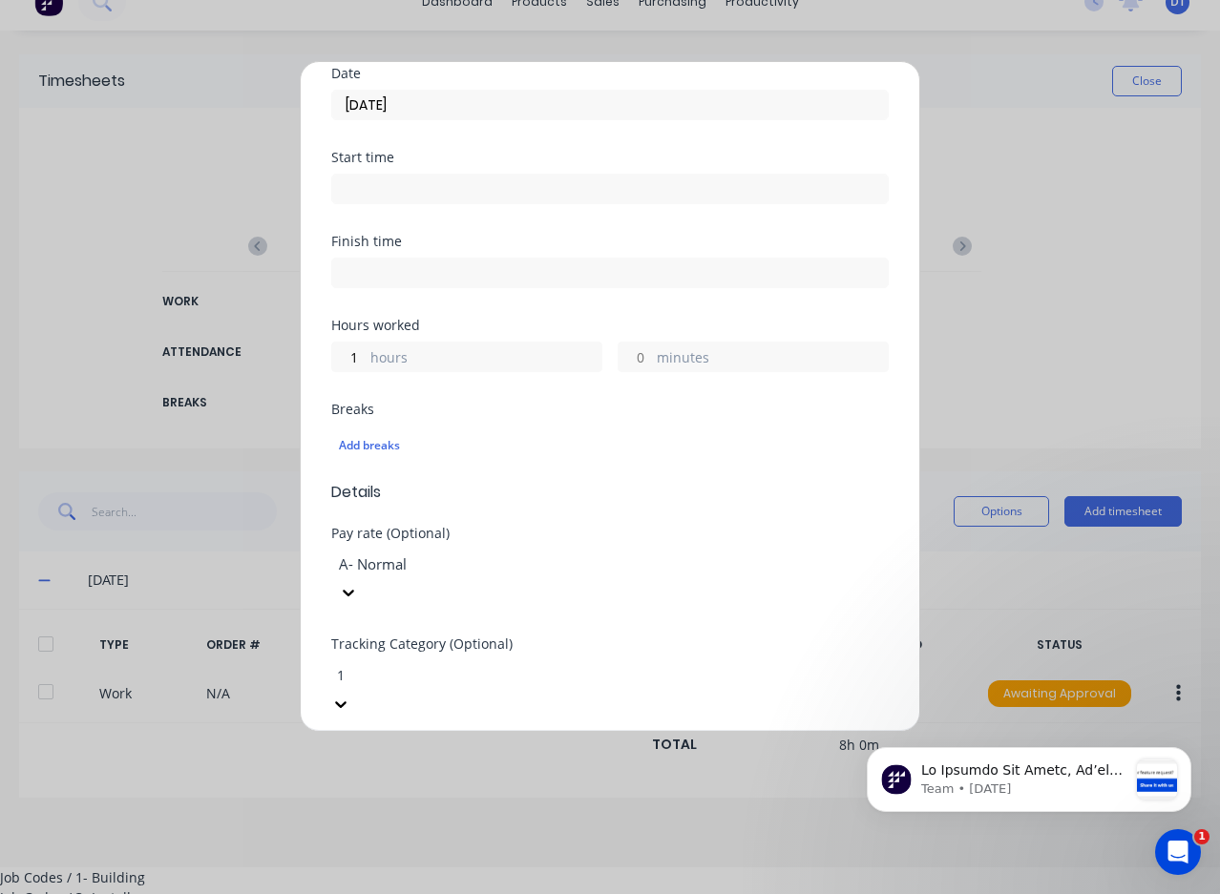
scroll to position [39, 0]
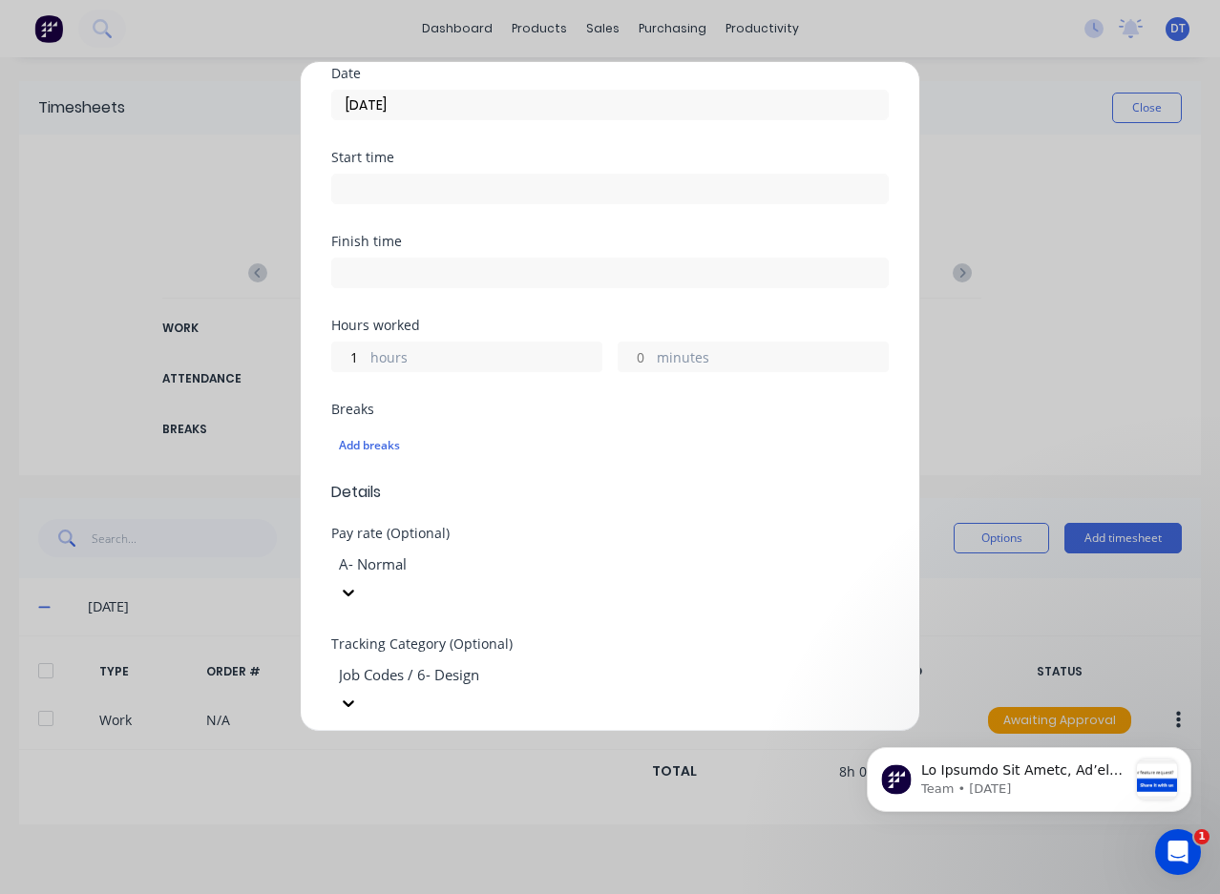
scroll to position [382, 0]
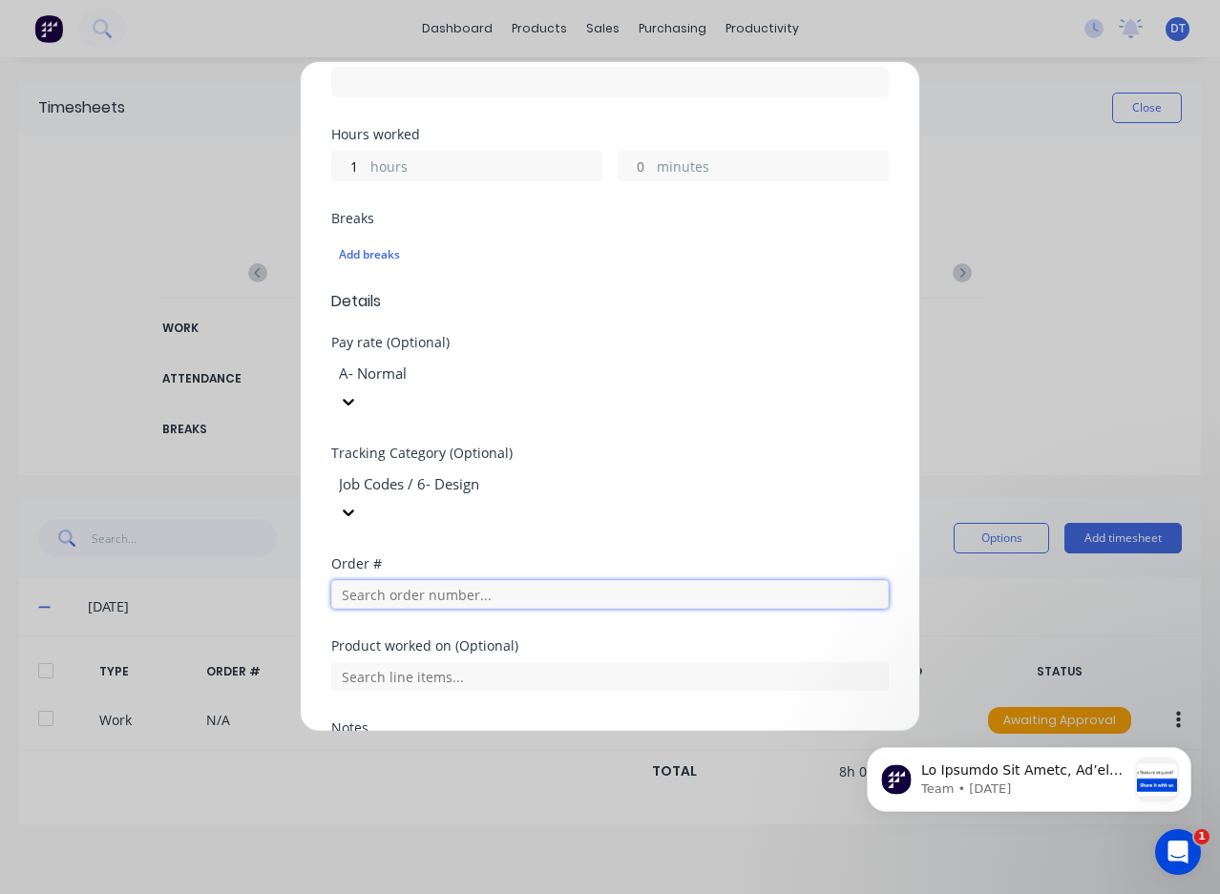
click at [476, 580] on input "text" at bounding box center [609, 594] width 557 height 29
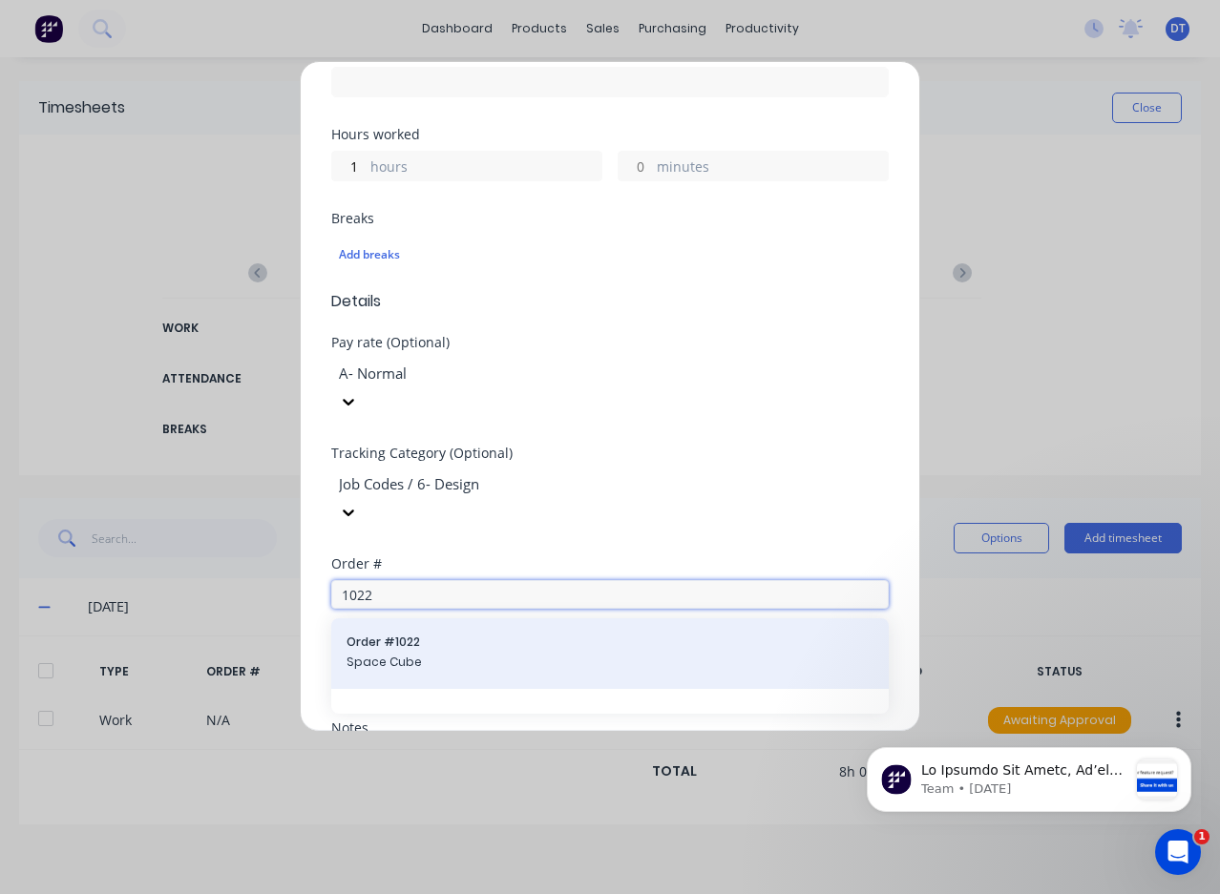
type input "1022"
click at [436, 654] on span "Space Cube" at bounding box center [609, 662] width 527 height 17
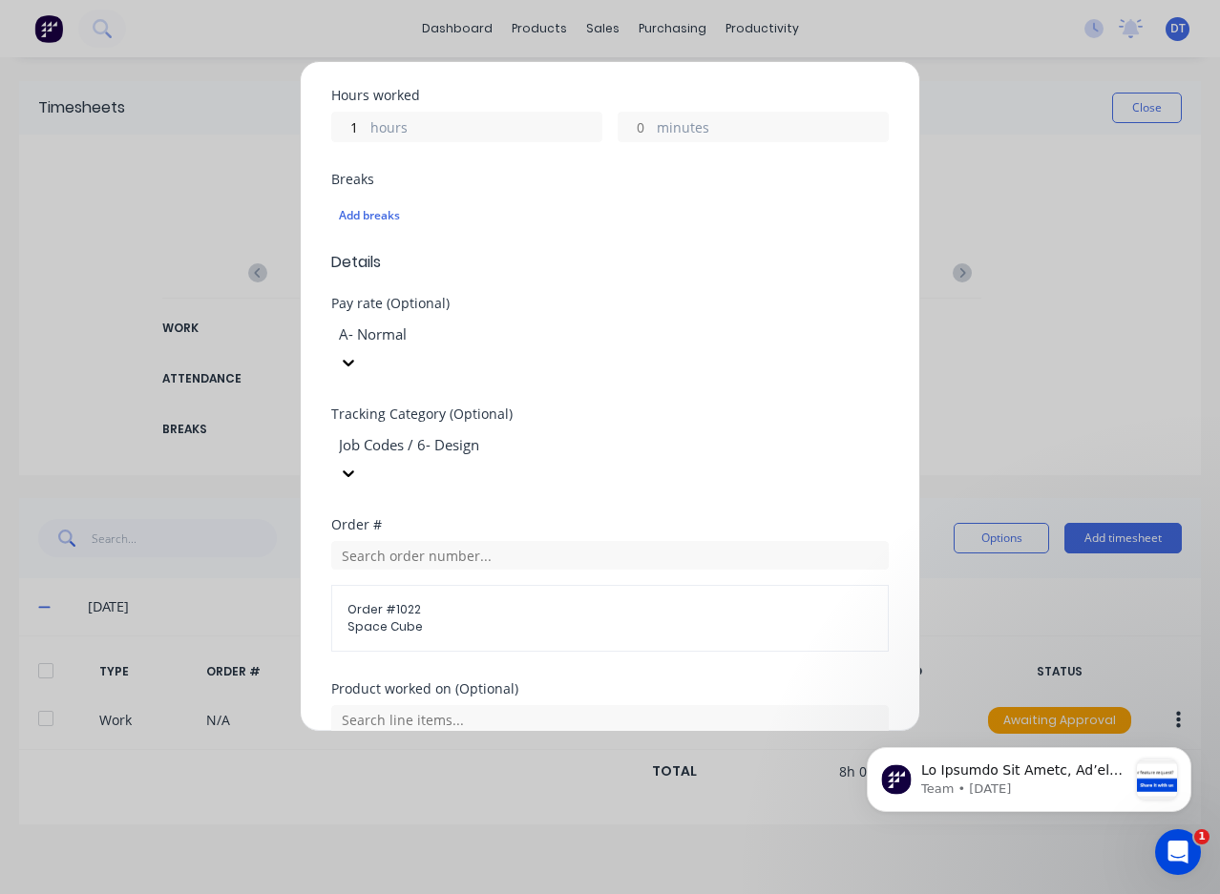
scroll to position [573, 0]
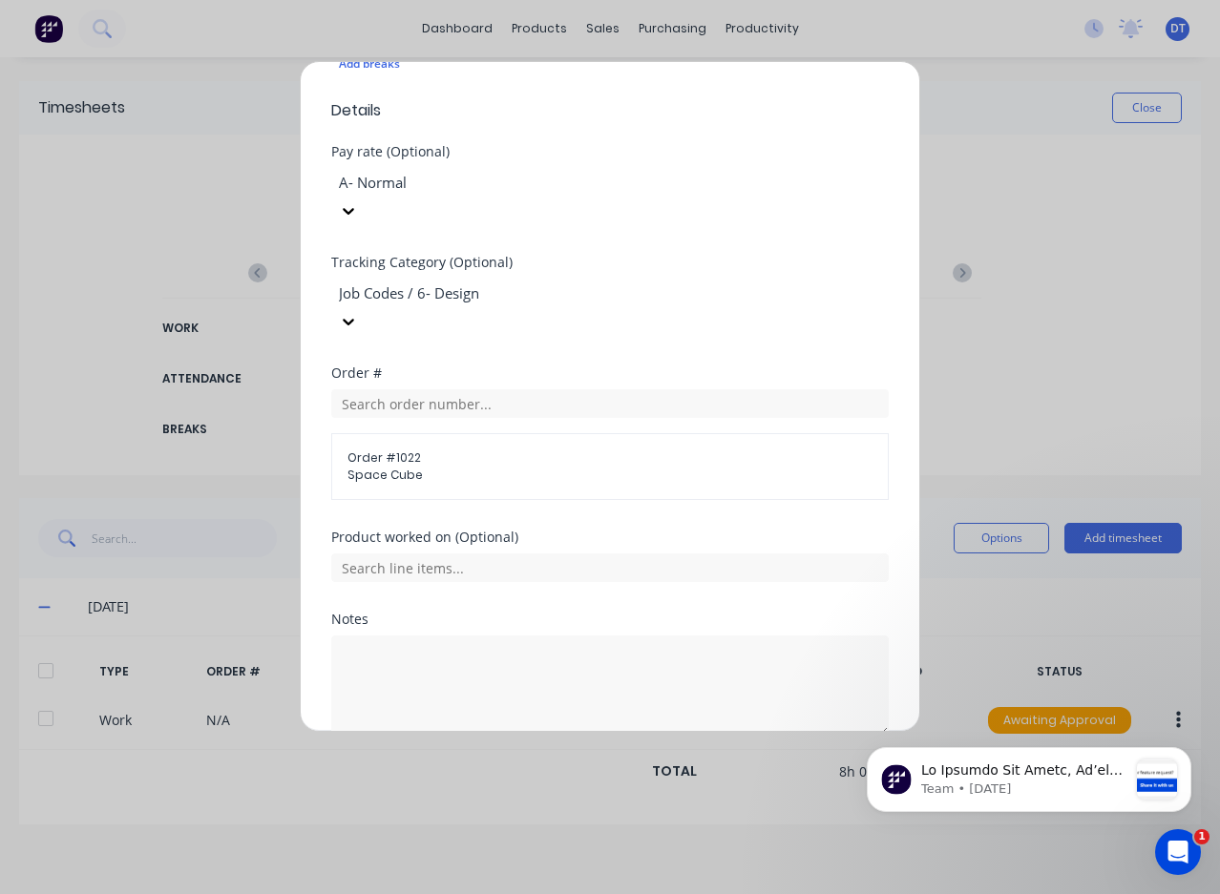
click at [570, 767] on button "Add manual time entry" at bounding box center [564, 782] width 161 height 31
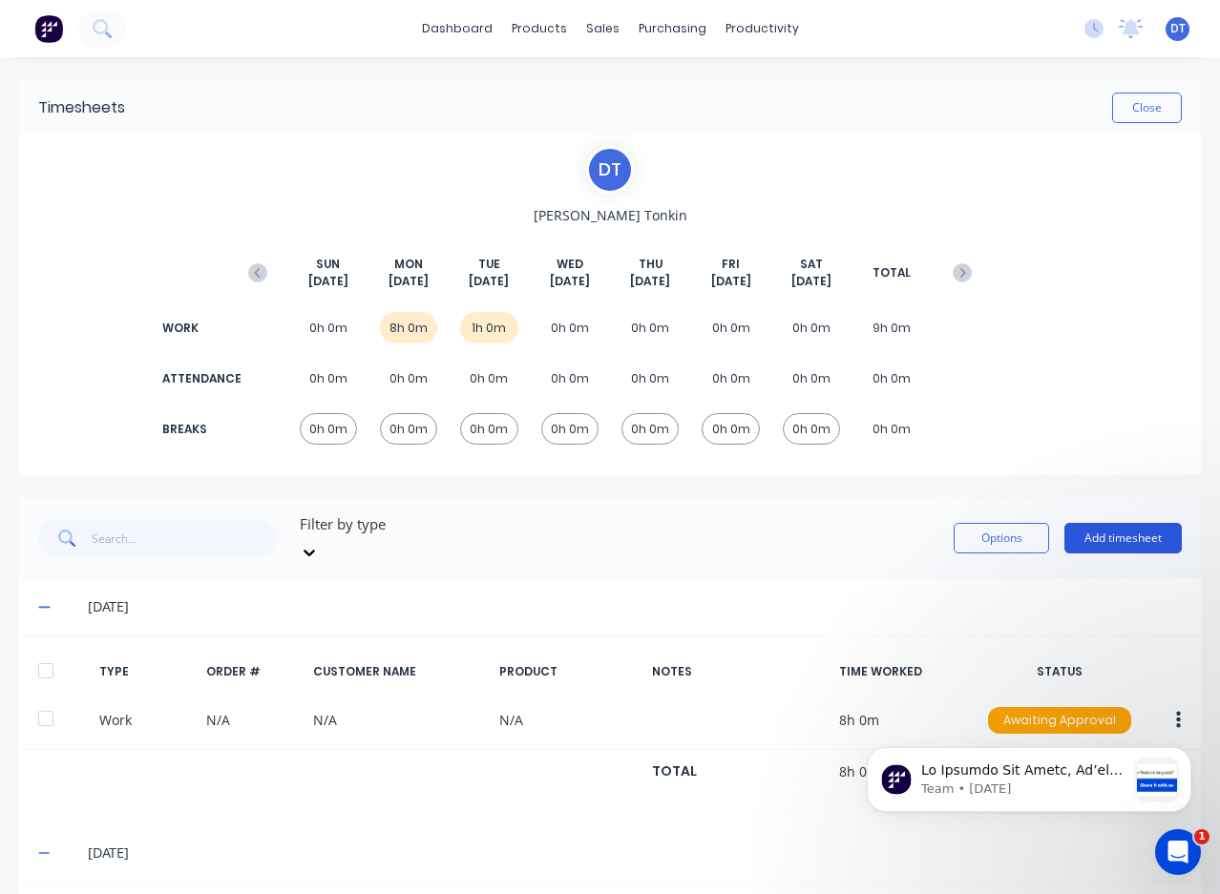
click at [1124, 528] on button "Add timesheet" at bounding box center [1122, 538] width 117 height 31
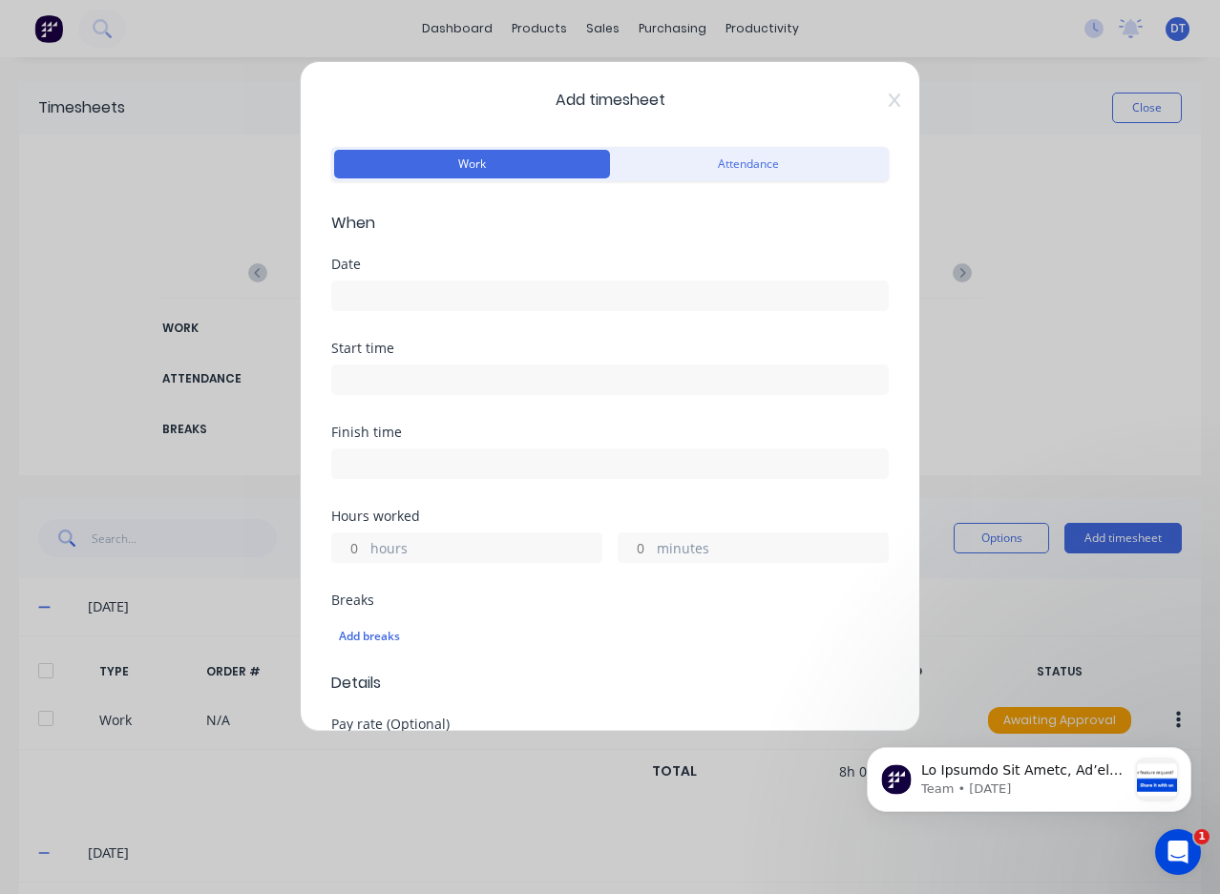
click at [449, 298] on input at bounding box center [609, 296] width 555 height 29
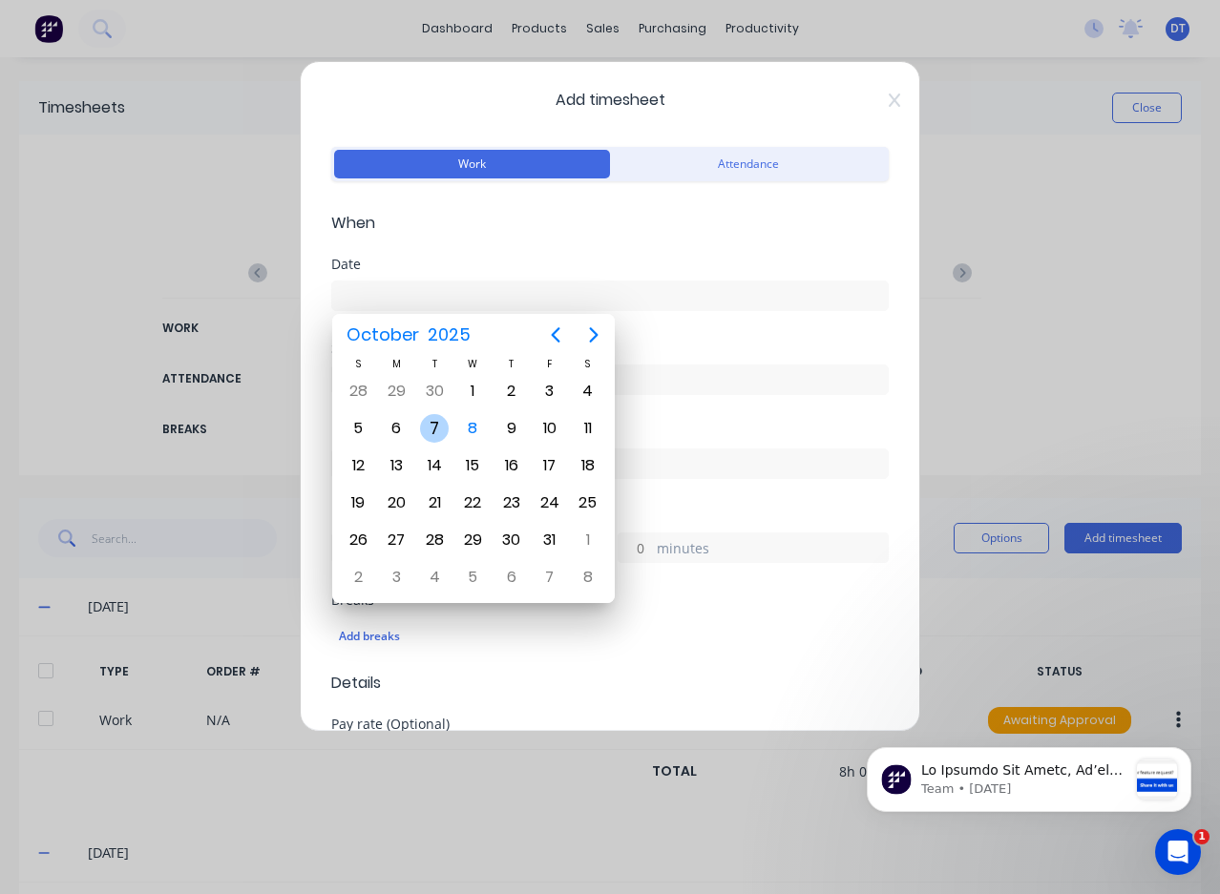
click at [443, 433] on div "7" at bounding box center [434, 428] width 29 height 29
type input "[DATE]"
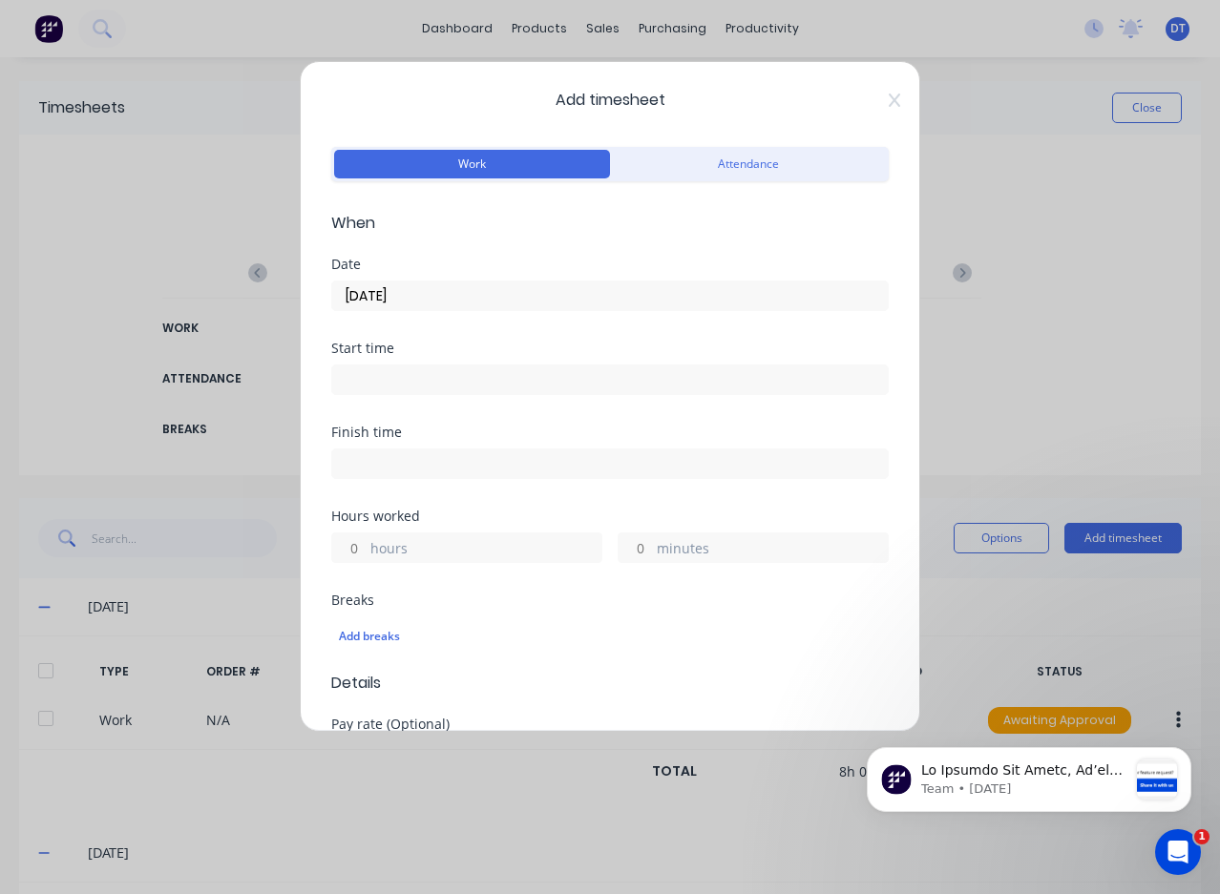
click at [426, 557] on label "hours" at bounding box center [485, 550] width 231 height 24
click at [366, 557] on input "hours" at bounding box center [348, 547] width 33 height 29
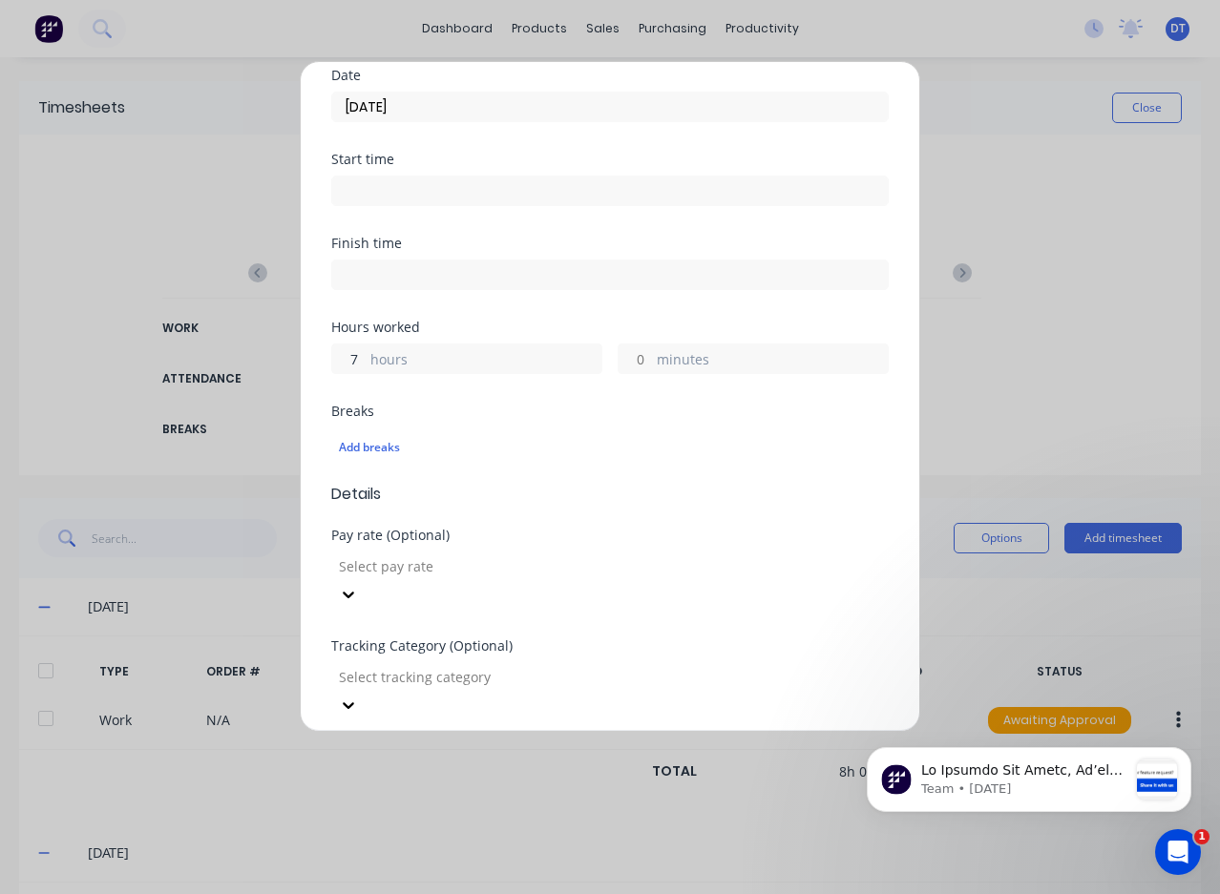
scroll to position [191, 0]
type input "7"
click at [567, 566] on div at bounding box center [474, 565] width 275 height 24
click at [441, 660] on div "Select tracking category" at bounding box center [474, 674] width 286 height 29
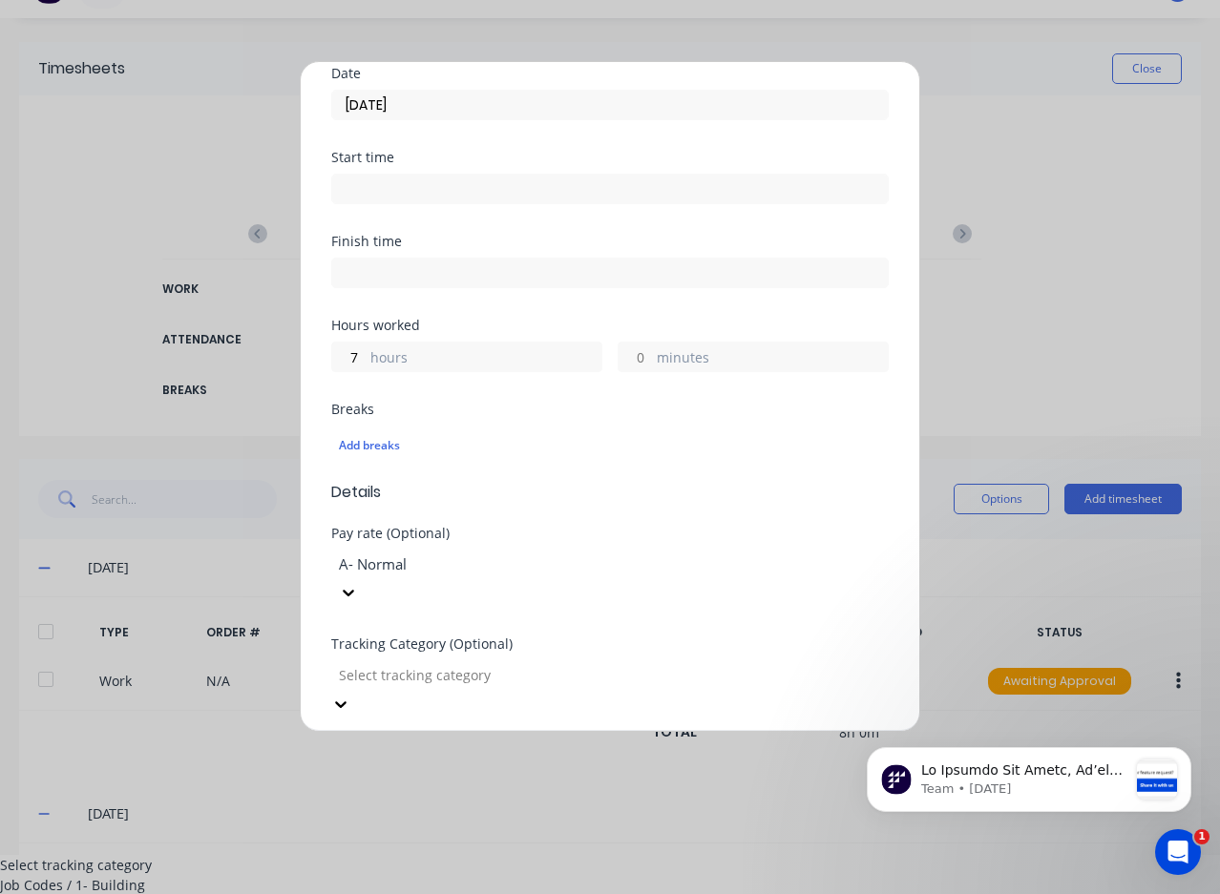
scroll to position [95, 0]
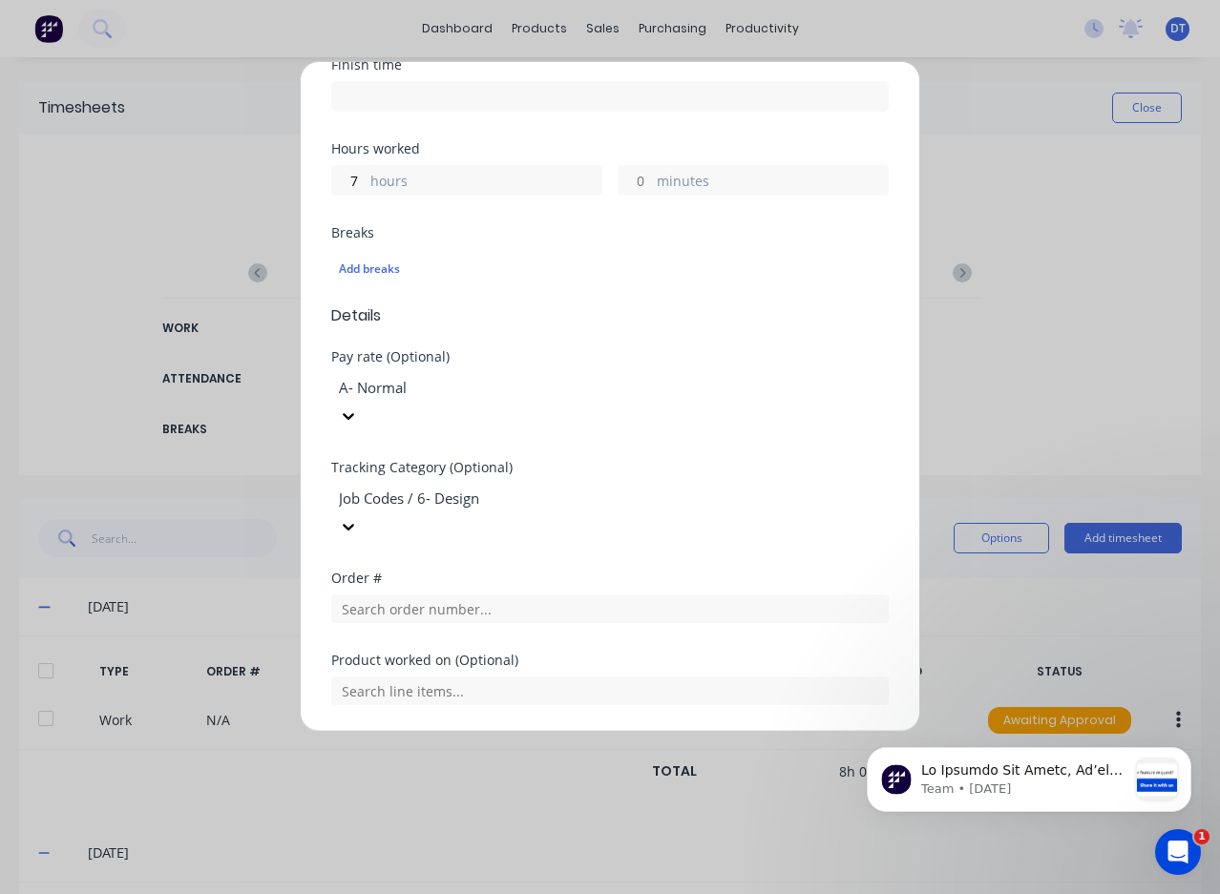
scroll to position [382, 0]
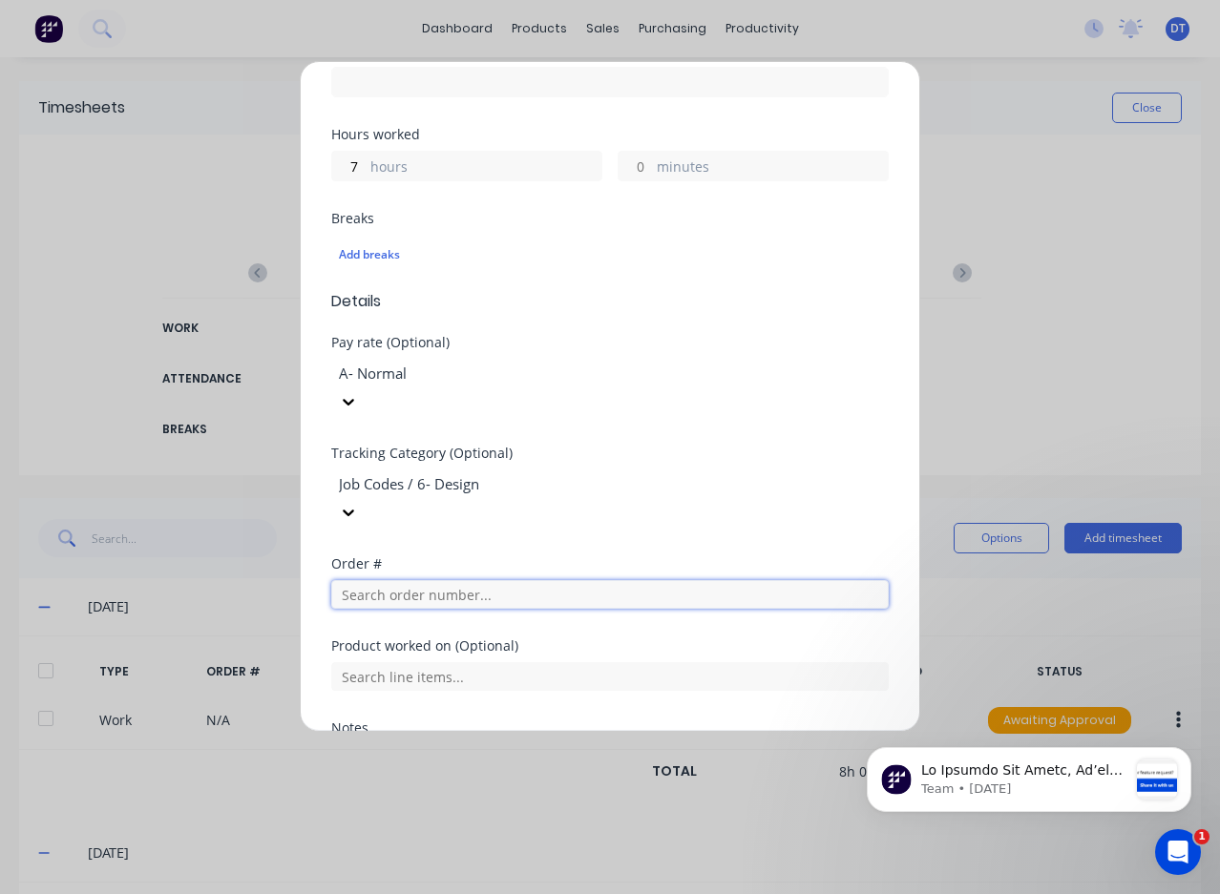
click at [459, 580] on input "text" at bounding box center [609, 594] width 557 height 29
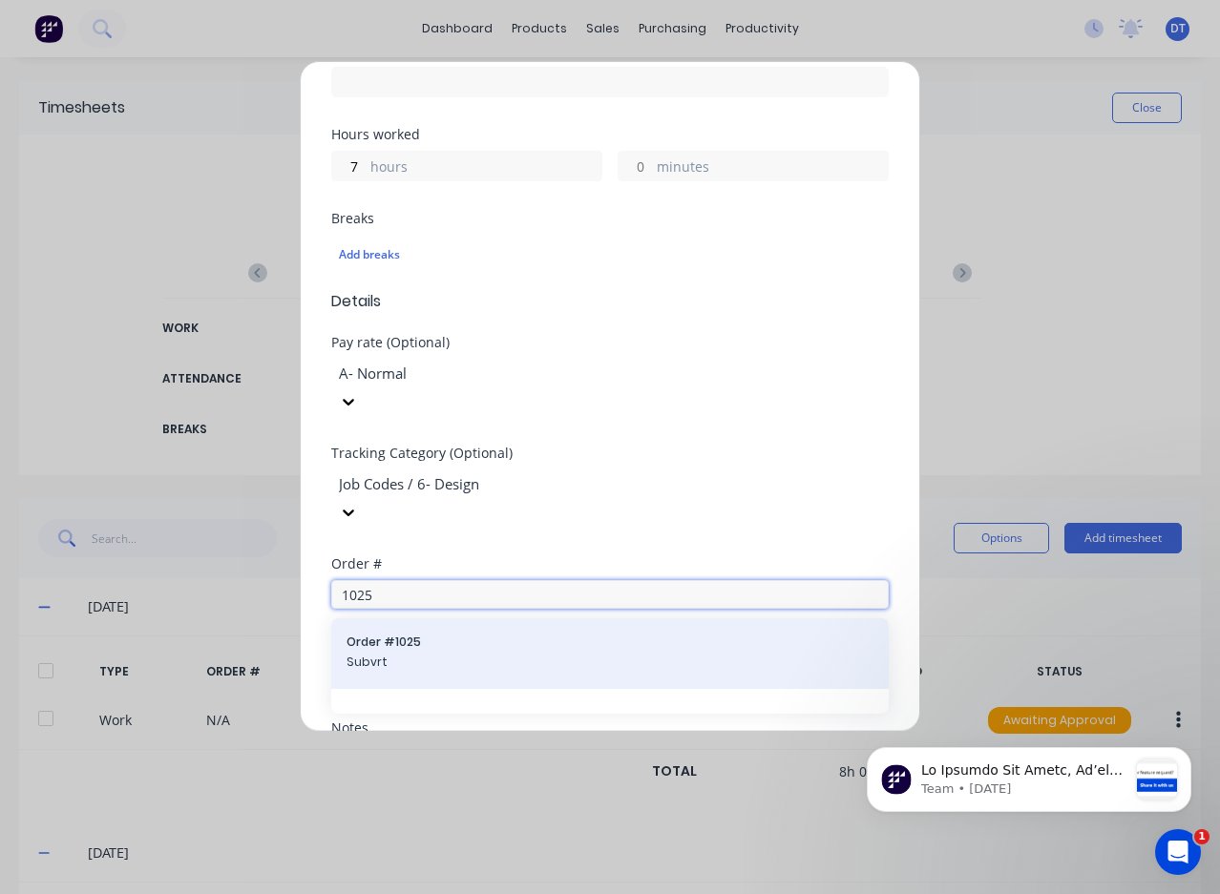
type input "1025"
click at [573, 634] on span "Order # 1025" at bounding box center [609, 642] width 527 height 17
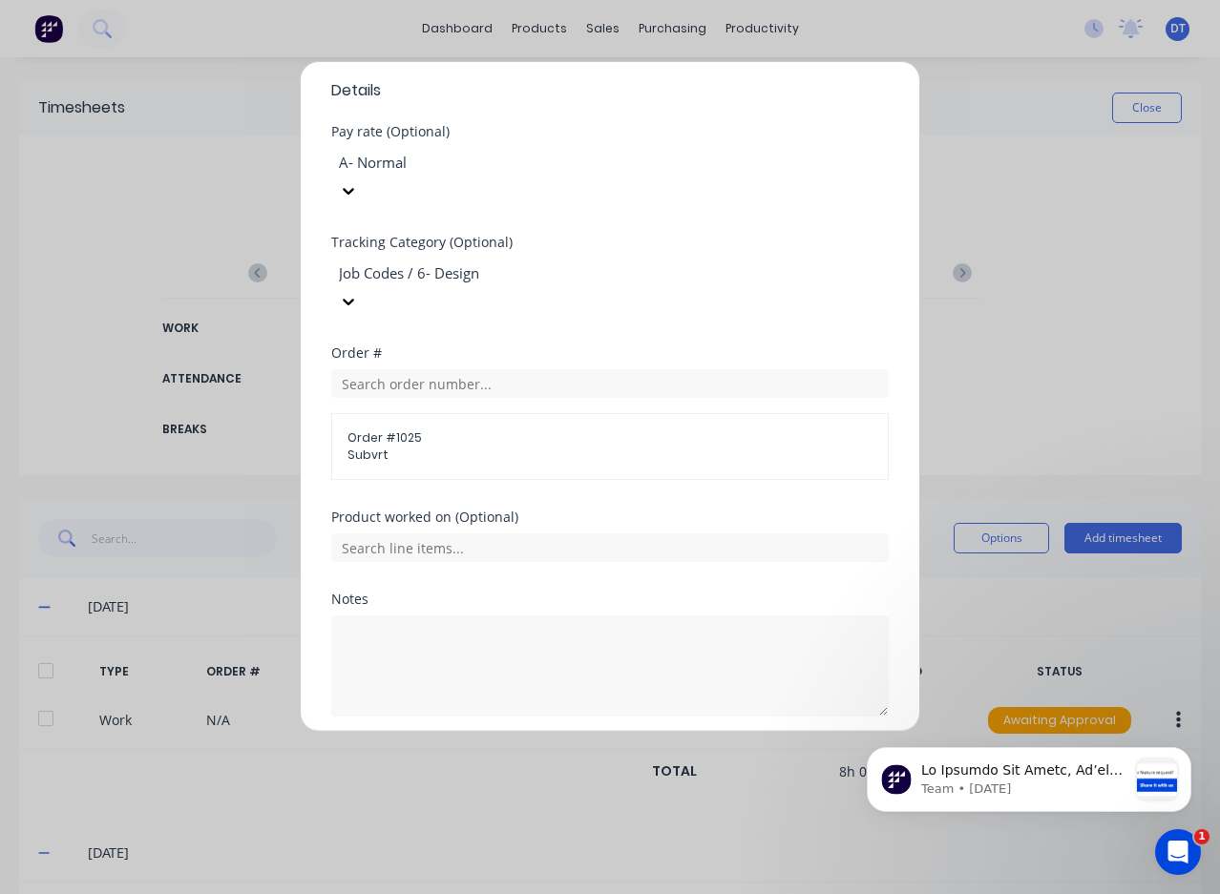
scroll to position [609, 0]
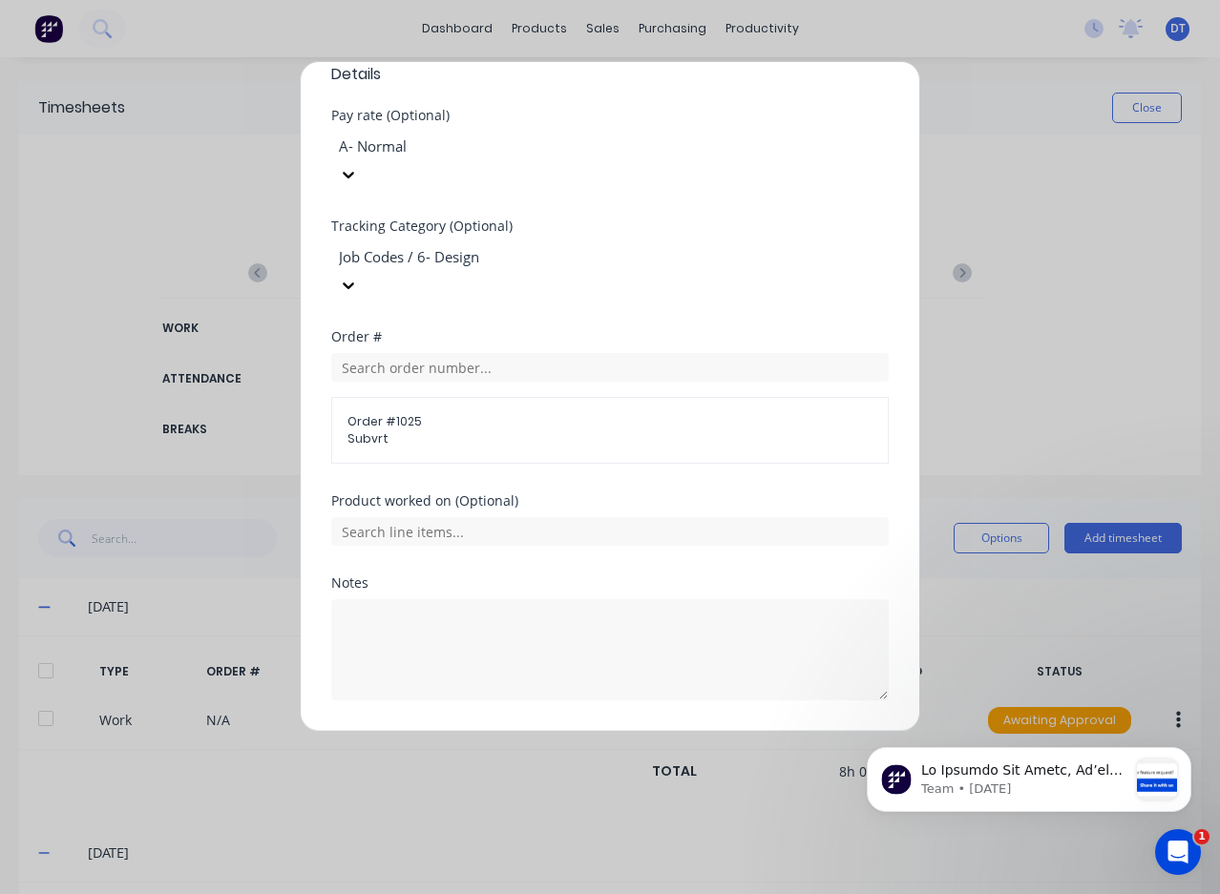
click at [563, 731] on button "Add manual time entry" at bounding box center [564, 746] width 161 height 31
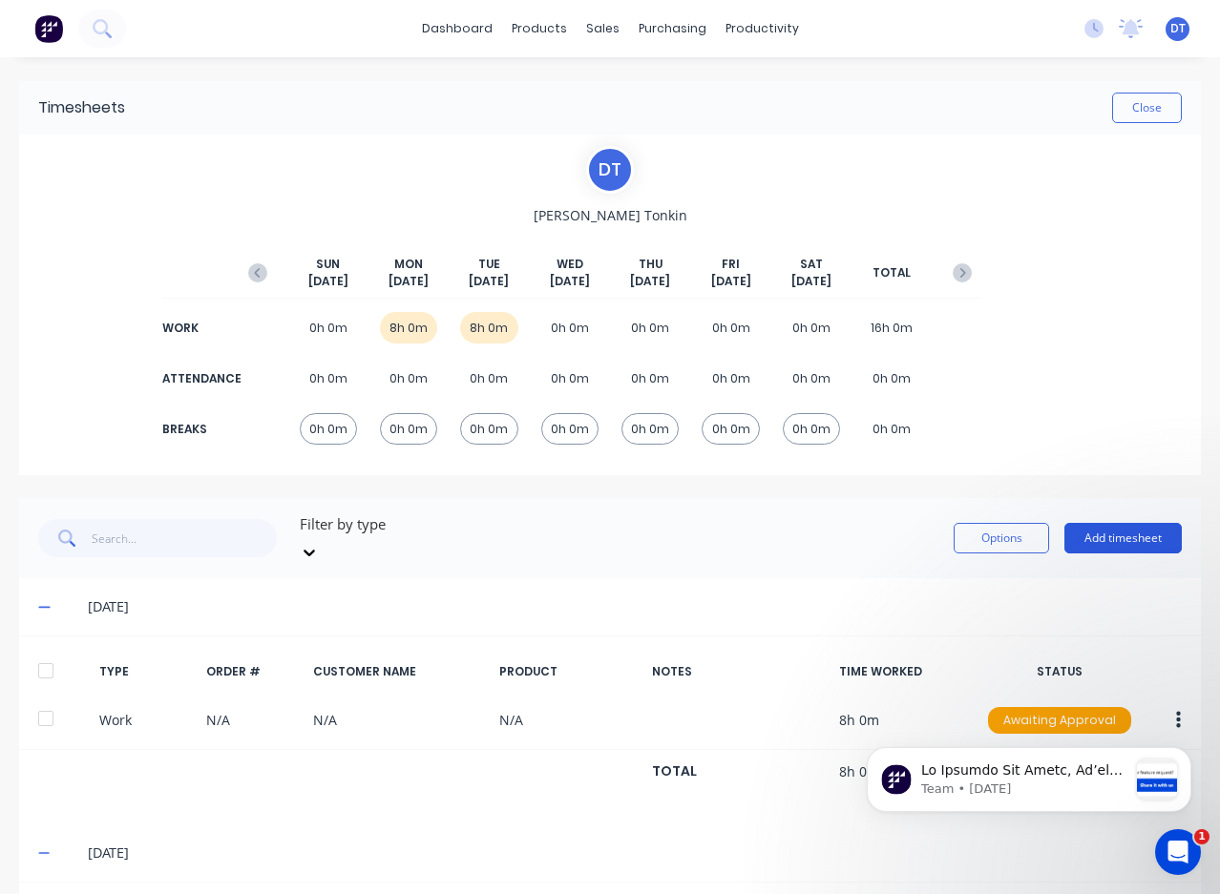
click at [1094, 528] on button "Add timesheet" at bounding box center [1122, 538] width 117 height 31
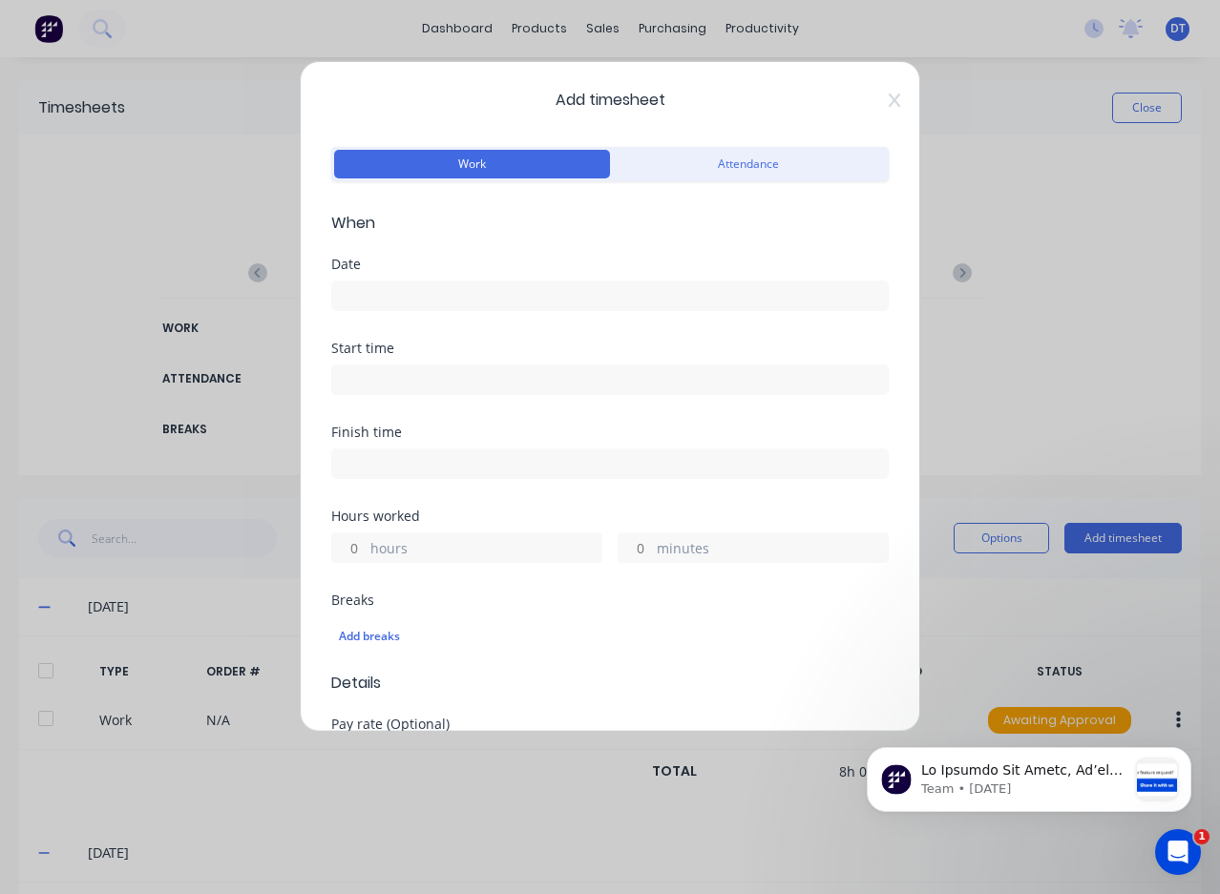
click at [423, 295] on input at bounding box center [609, 296] width 555 height 29
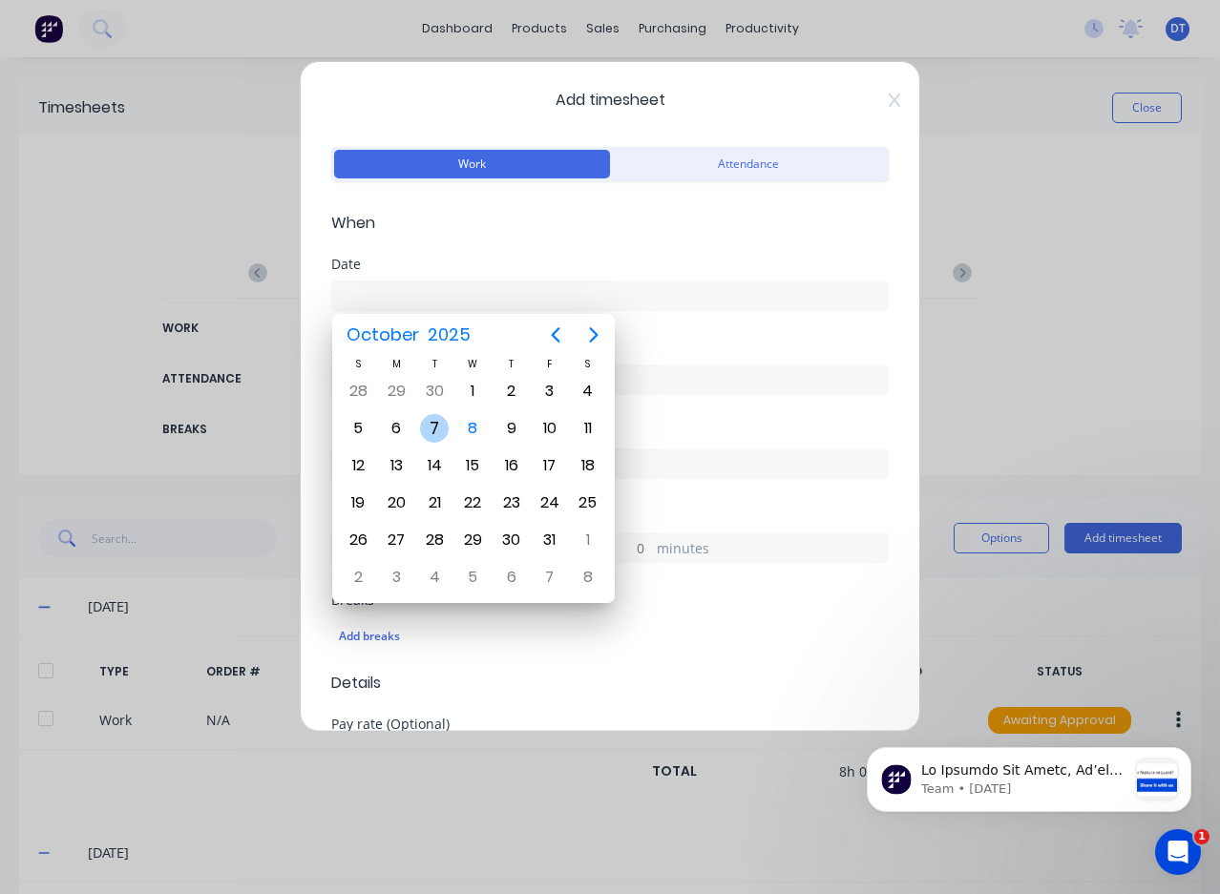
click at [444, 433] on div "7" at bounding box center [434, 428] width 29 height 29
type input "[DATE]"
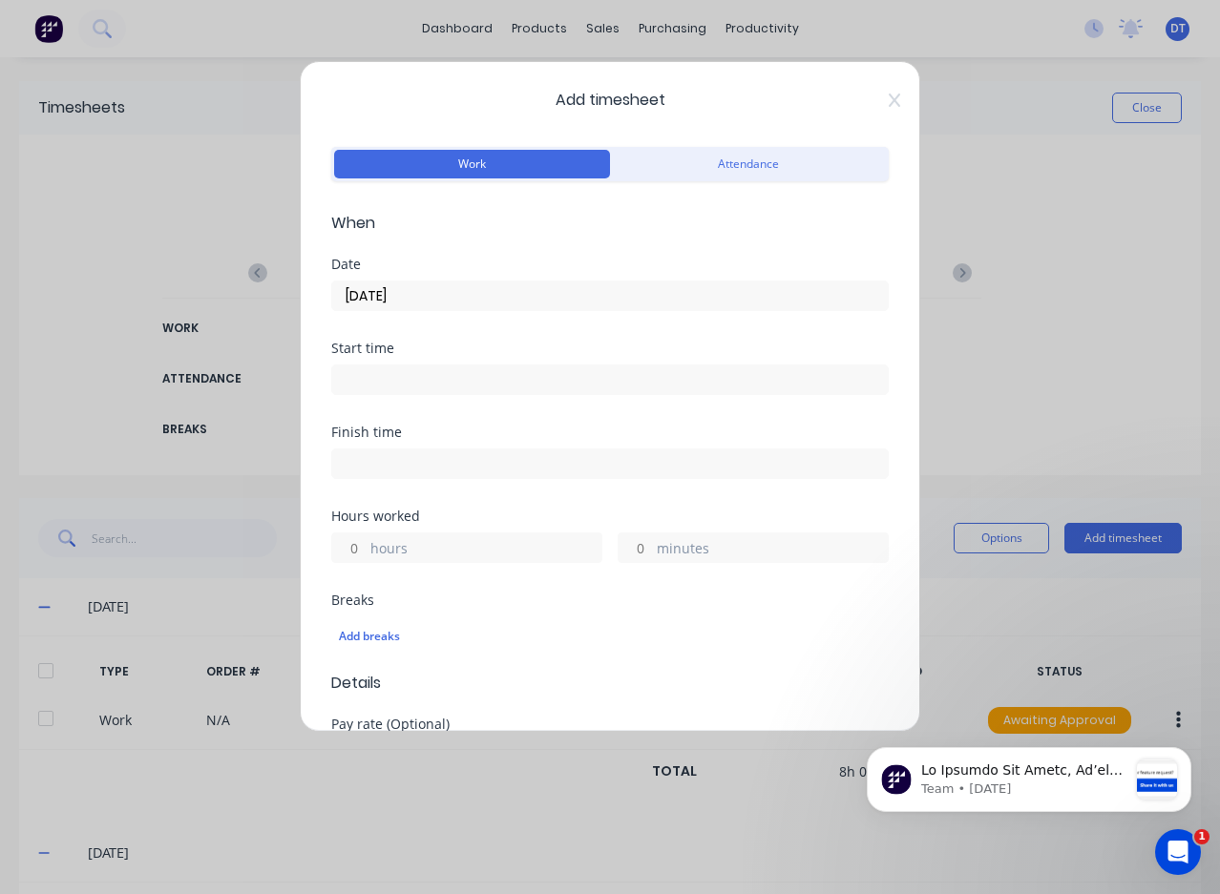
click at [438, 550] on label "hours" at bounding box center [485, 550] width 231 height 24
click at [366, 550] on input "hours" at bounding box center [348, 547] width 33 height 29
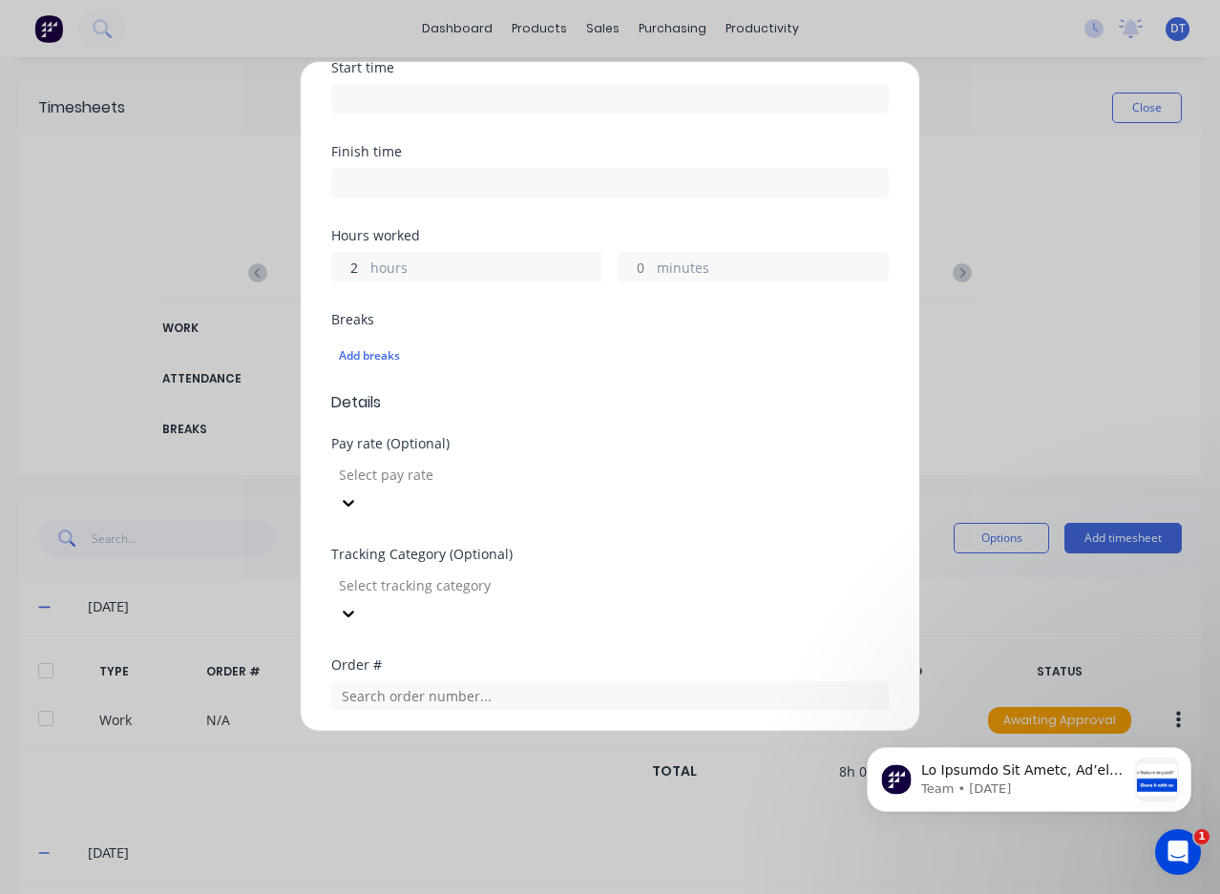
scroll to position [286, 0]
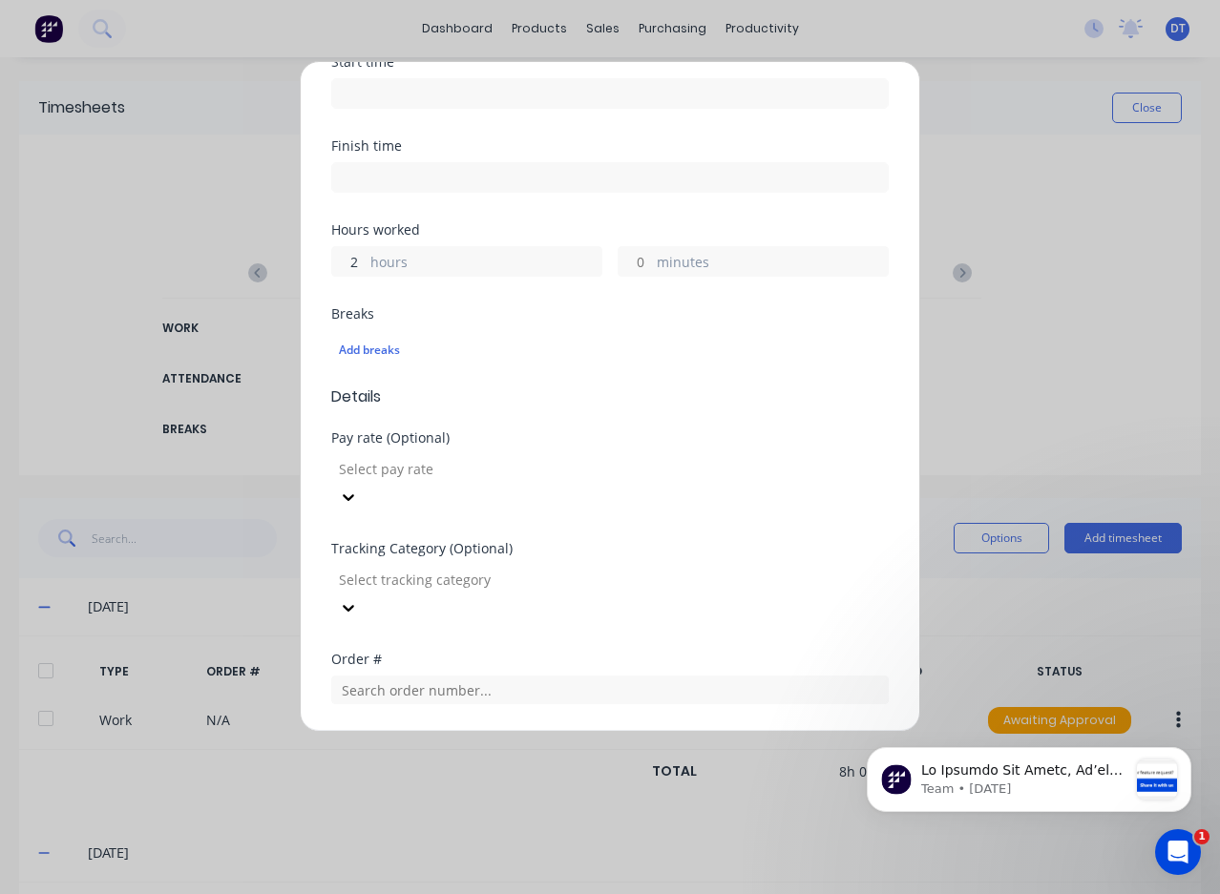
type input "2"
click at [583, 478] on div at bounding box center [474, 469] width 275 height 24
click at [521, 568] on div at bounding box center [474, 580] width 275 height 24
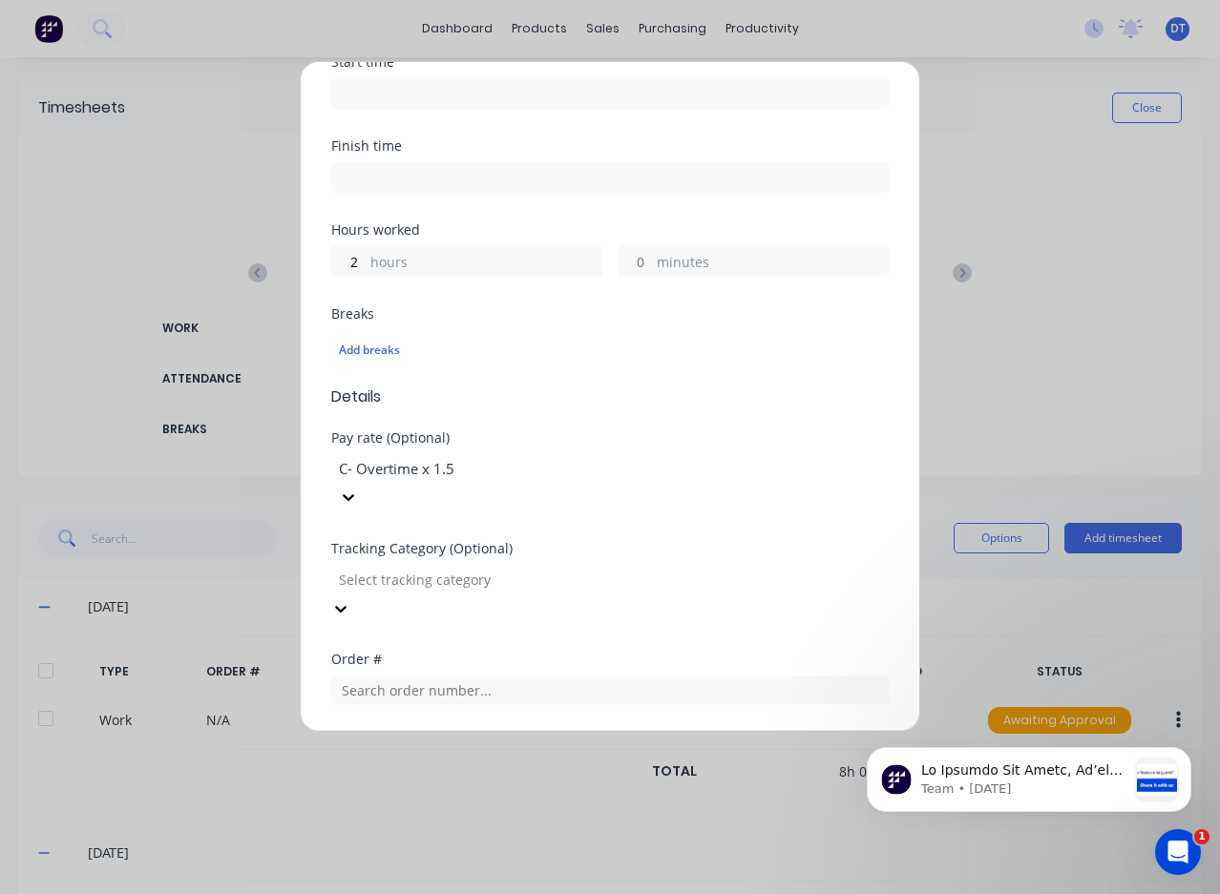
click at [524, 671] on div at bounding box center [609, 687] width 557 height 33
click at [522, 676] on input "text" at bounding box center [609, 690] width 557 height 29
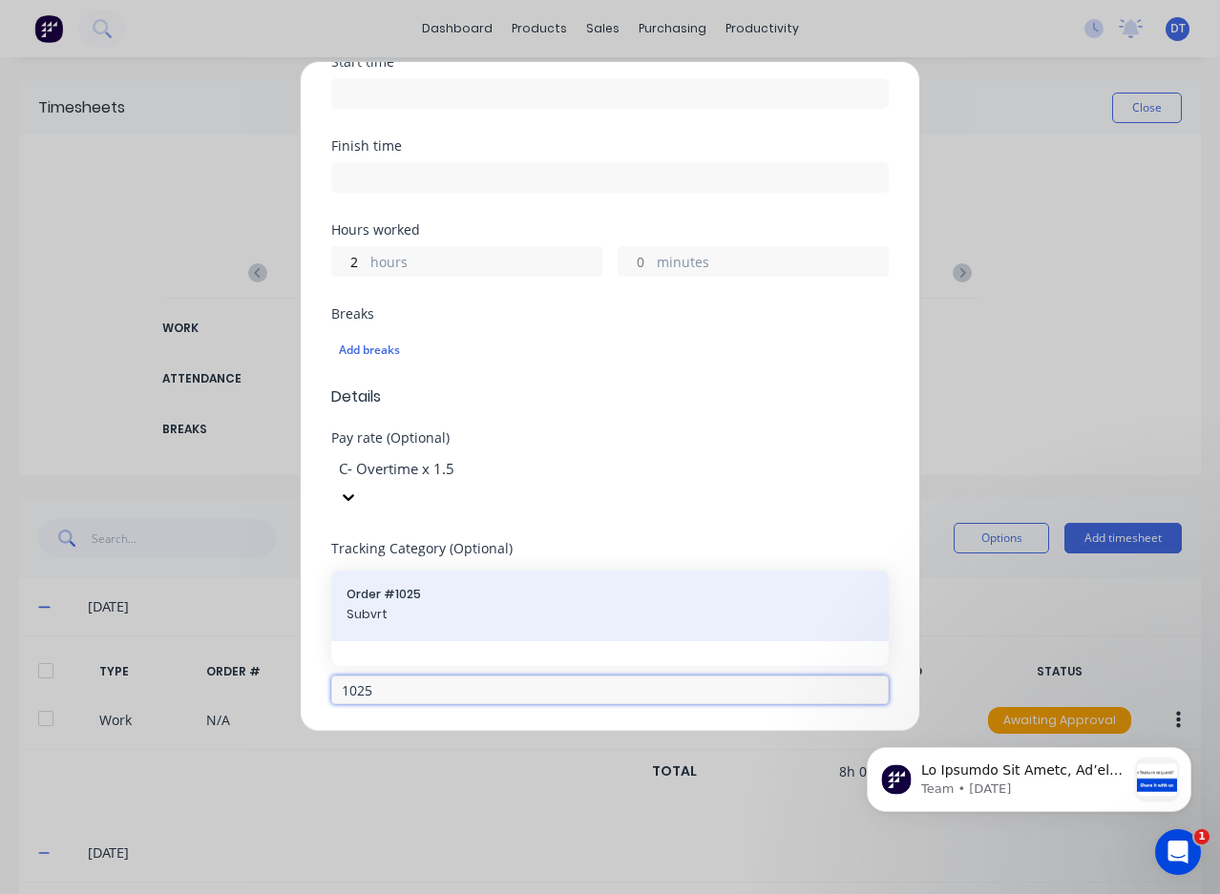
type input "1025"
click at [415, 580] on div "Order # 1025 Subvrt" at bounding box center [609, 606] width 557 height 71
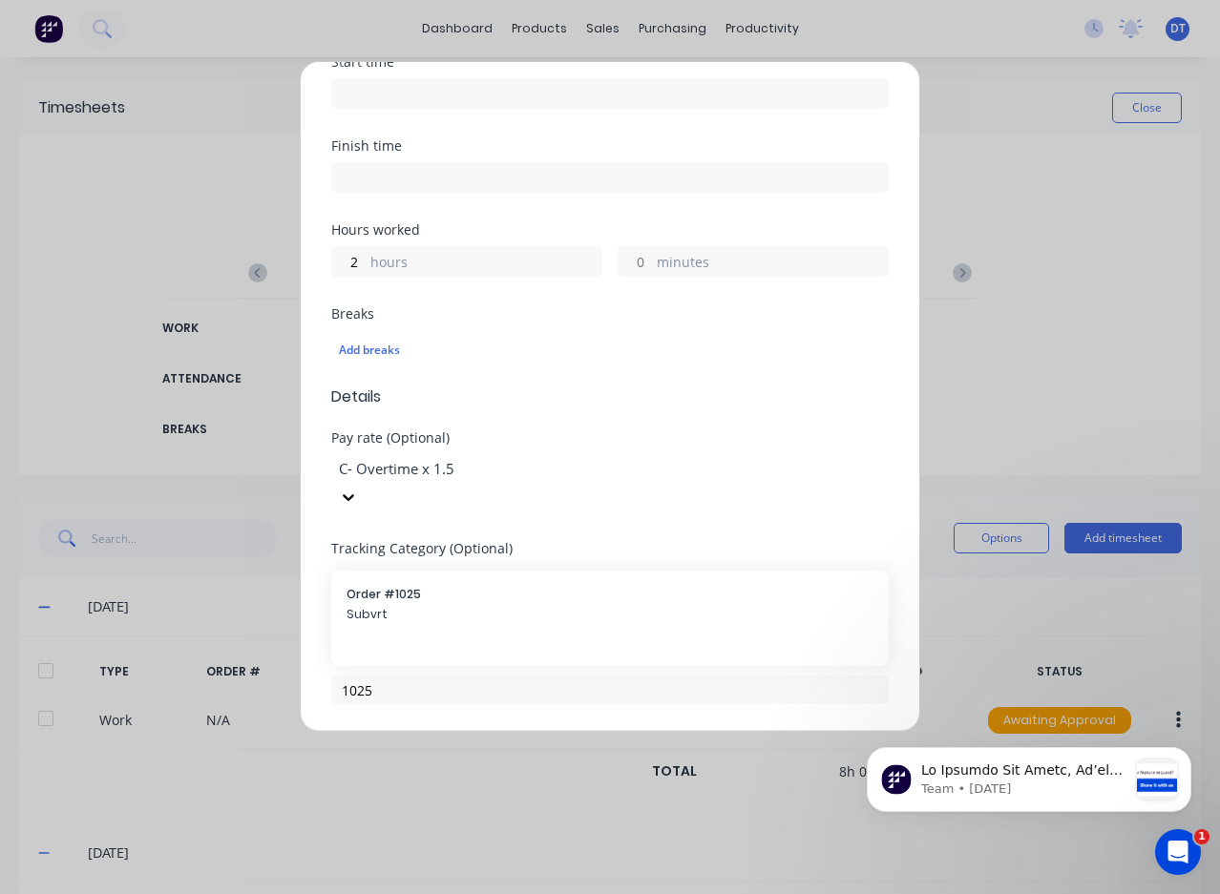
click at [697, 735] on div "Product worked on (Optional)" at bounding box center [609, 741] width 557 height 13
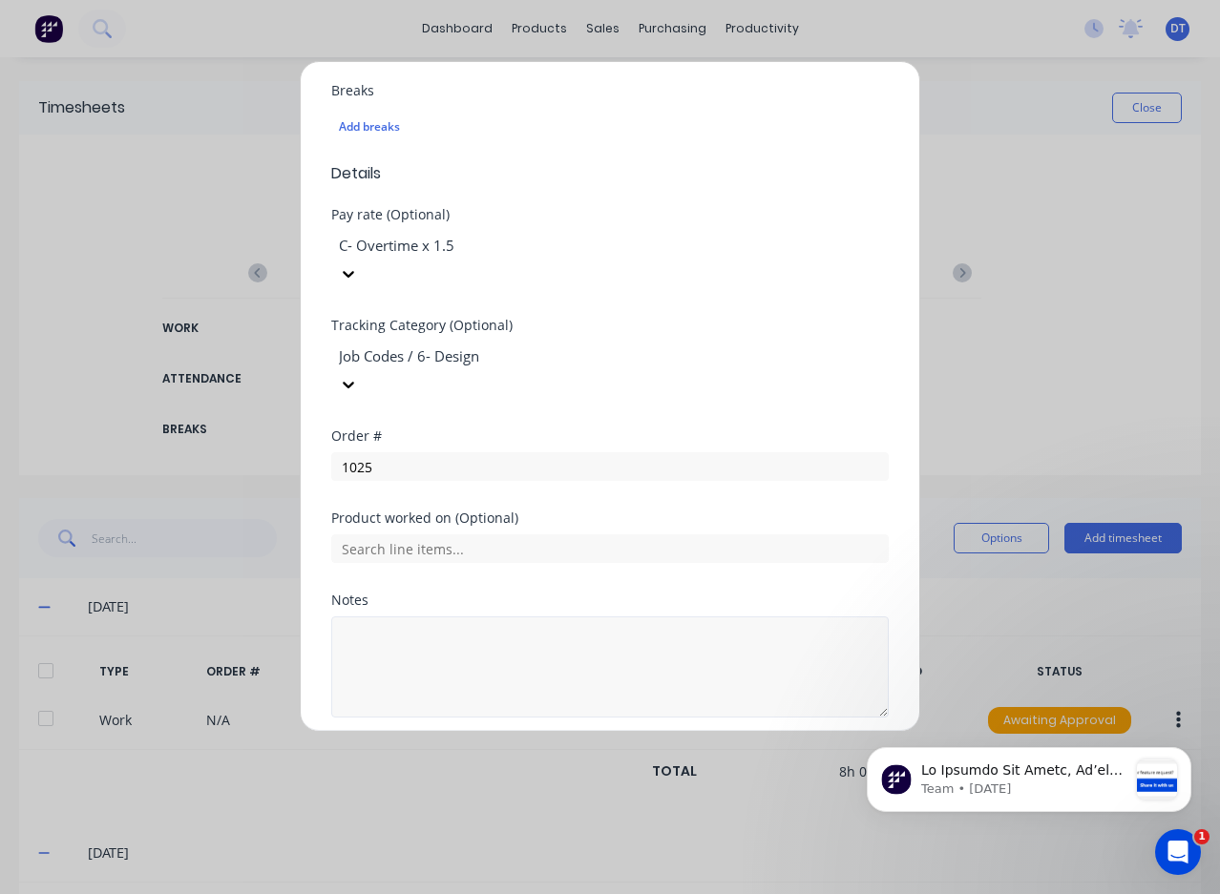
scroll to position [527, 0]
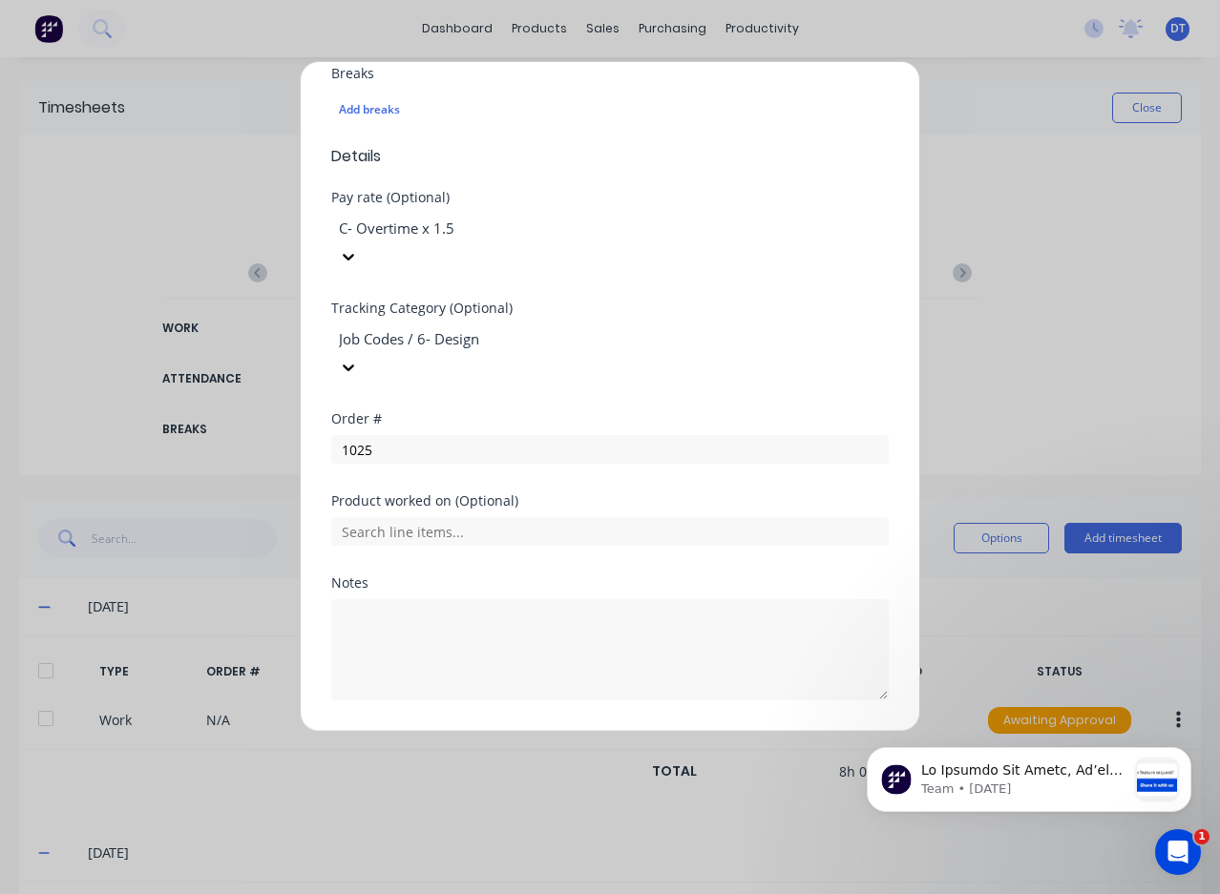
click at [563, 731] on button "Add manual time entry" at bounding box center [564, 746] width 161 height 31
